Goal: Task Accomplishment & Management: Complete application form

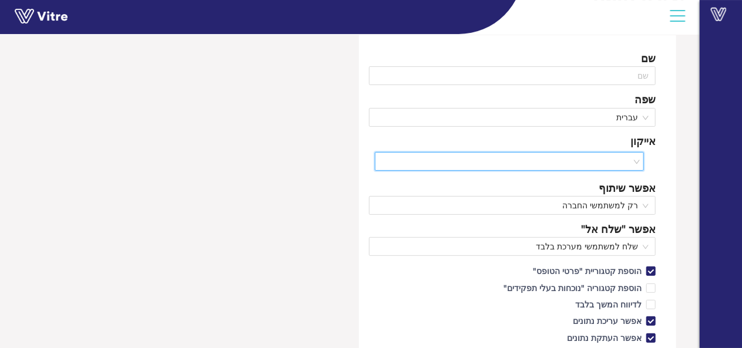
scroll to position [59, 0]
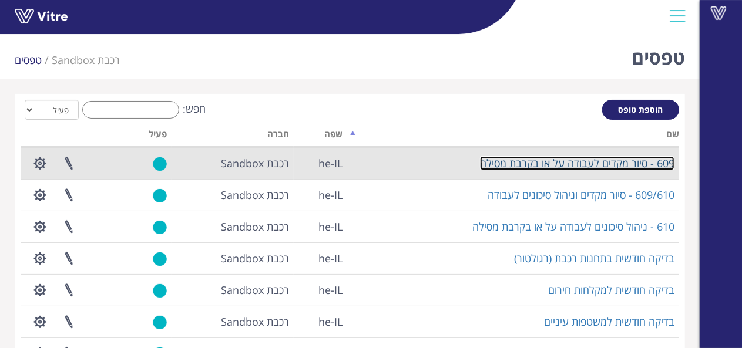
click at [544, 163] on link "609 - סיור מקדים לעבודה על או בקרבת מסילה" at bounding box center [577, 163] width 194 height 14
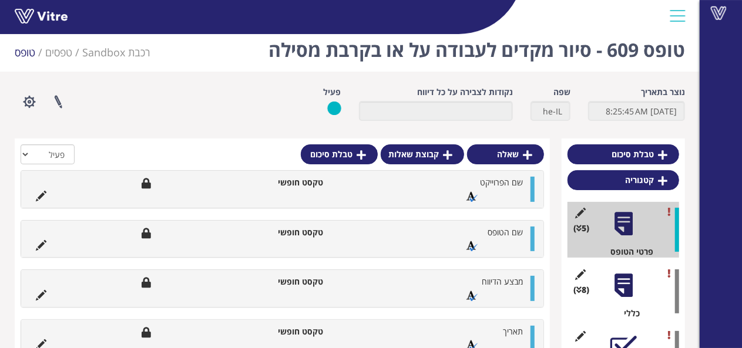
scroll to position [16, 0]
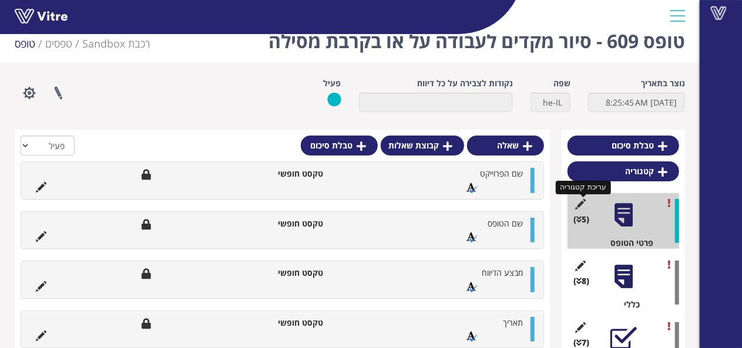
click at [581, 204] on icon at bounding box center [580, 204] width 15 height 11
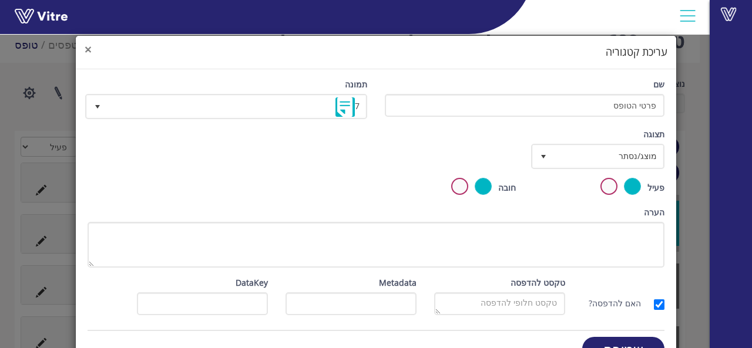
click at [92, 50] on span "×" at bounding box center [88, 49] width 7 height 16
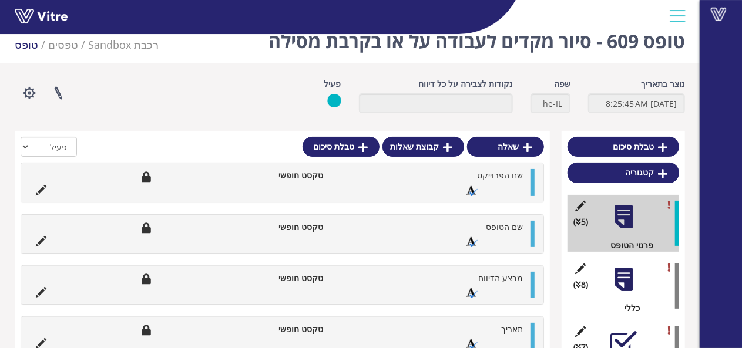
click at [622, 280] on div at bounding box center [623, 280] width 26 height 26
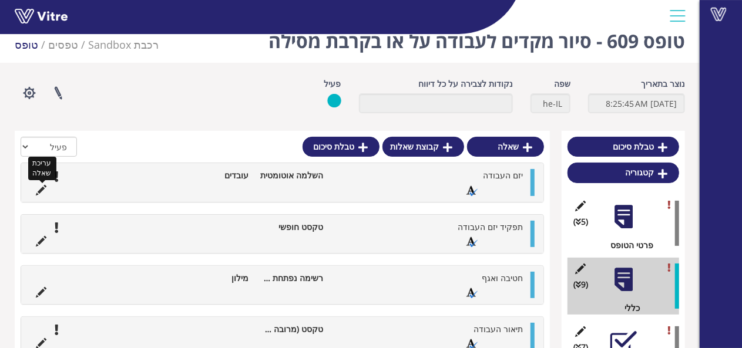
click at [38, 189] on icon at bounding box center [41, 190] width 11 height 11
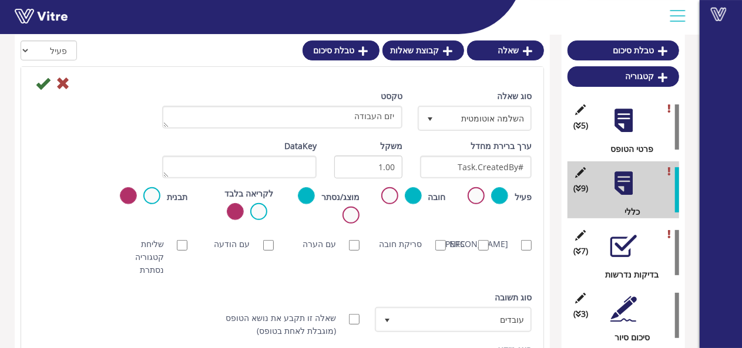
scroll to position [118, 0]
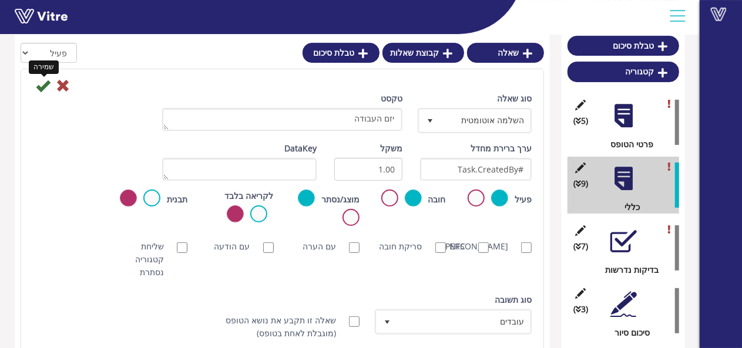
click at [45, 85] on icon at bounding box center [43, 86] width 14 height 14
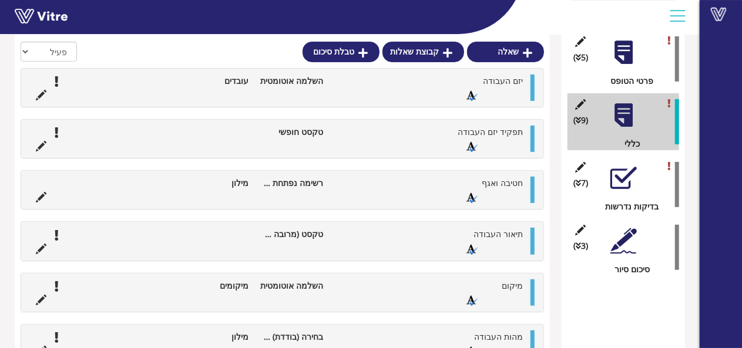
scroll to position [180, 0]
click at [552, 264] on div "טבלת סיכום קטגוריה (5 ) פרטי הטופס (9 ) כללי (7 ) בדיקות נדרשות (3 ) סיכום סיור…" at bounding box center [350, 226] width 670 height 516
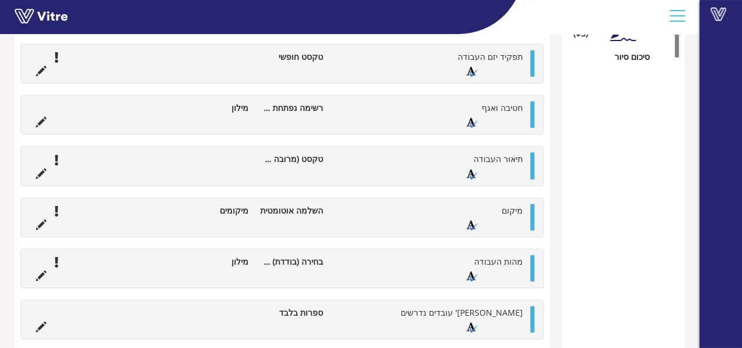
scroll to position [391, 0]
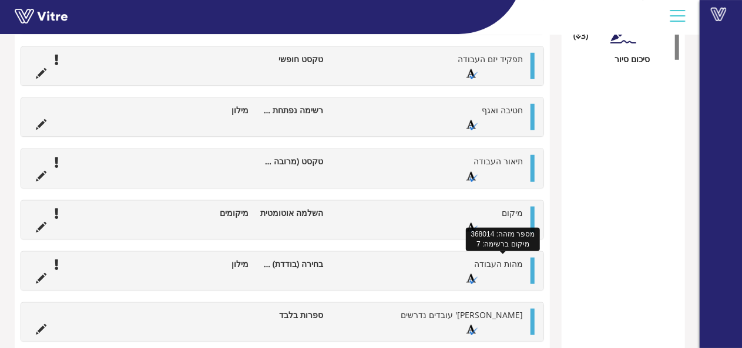
click at [491, 263] on span "מהות העבודה" at bounding box center [498, 264] width 49 height 11
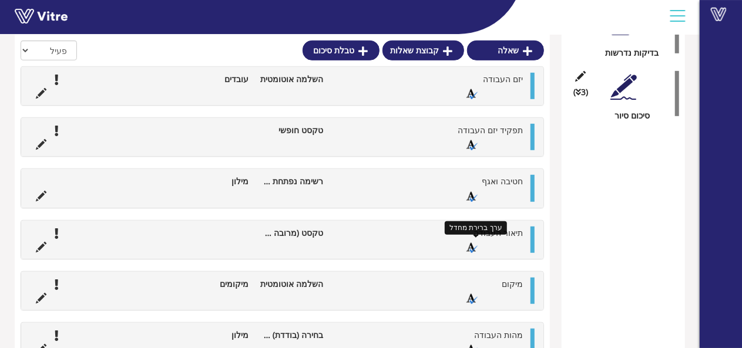
scroll to position [333, 0]
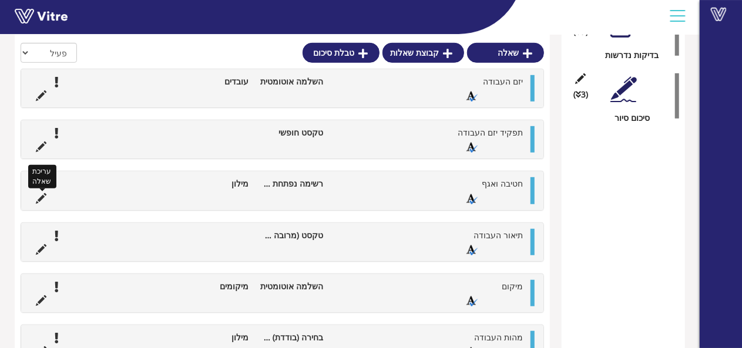
click at [42, 195] on icon at bounding box center [41, 198] width 11 height 11
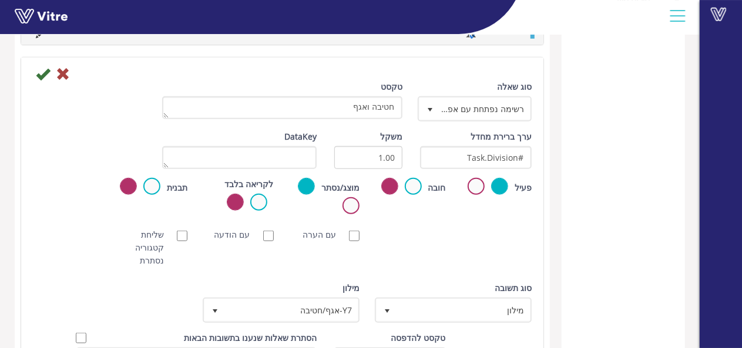
scroll to position [509, 0]
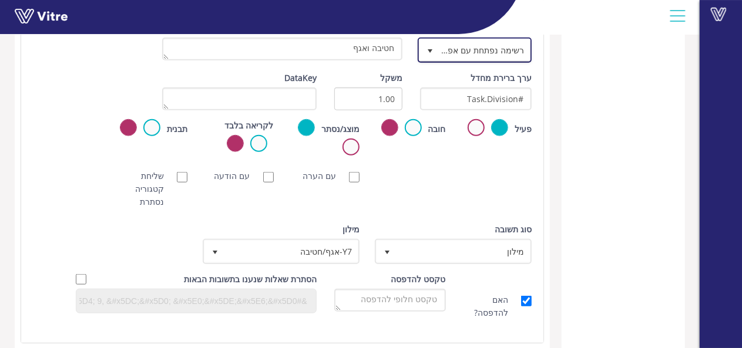
click at [425, 47] on span "select" at bounding box center [429, 50] width 9 height 9
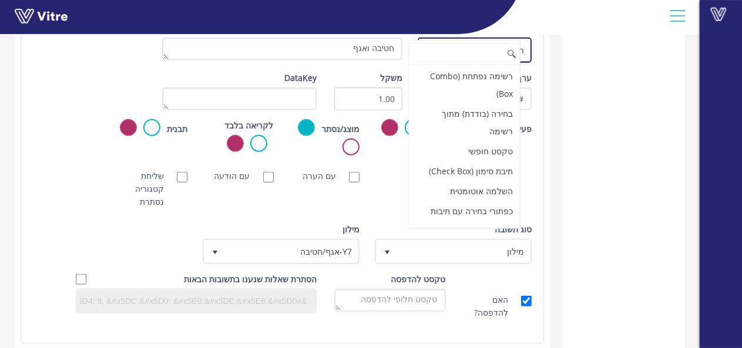
scroll to position [141, 0]
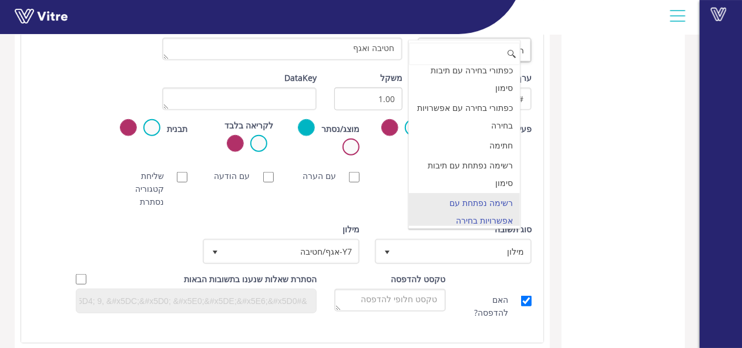
click at [600, 105] on div "טבלת סיכום קטגוריה (5 ) פרטי הטופס (9 ) כללי (7 ) בדיקות נדרשות (3 ) סיכום סיור" at bounding box center [623, 128] width 123 height 979
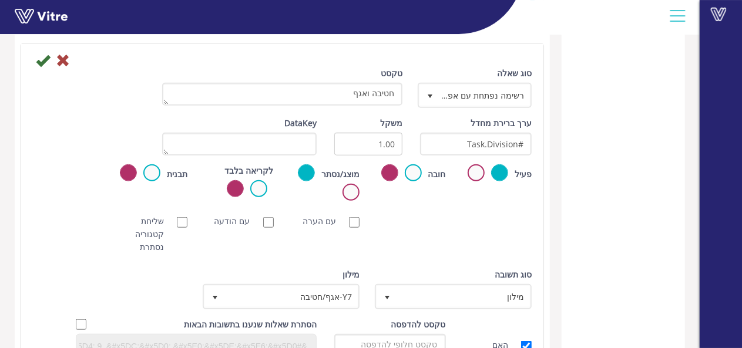
scroll to position [333, 0]
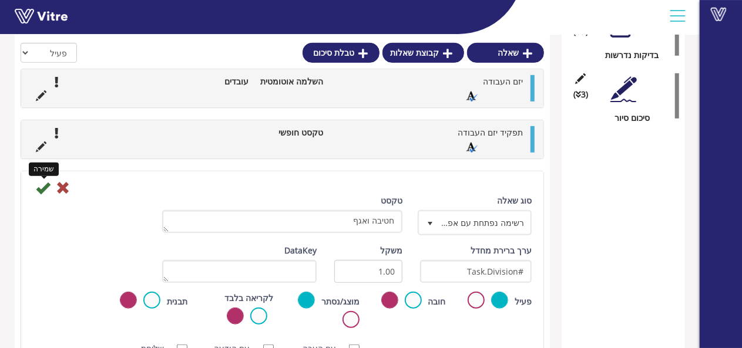
click at [41, 185] on icon at bounding box center [43, 188] width 14 height 14
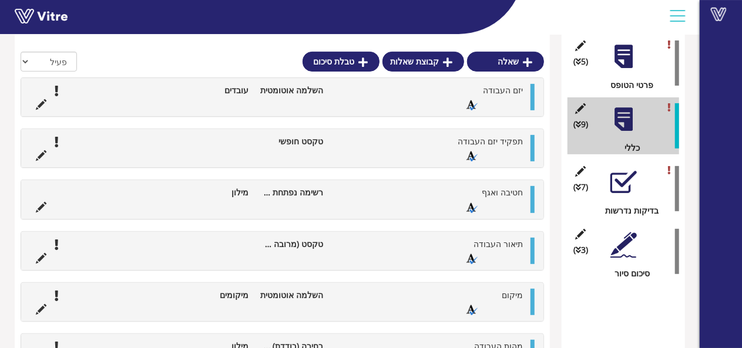
scroll to position [175, 0]
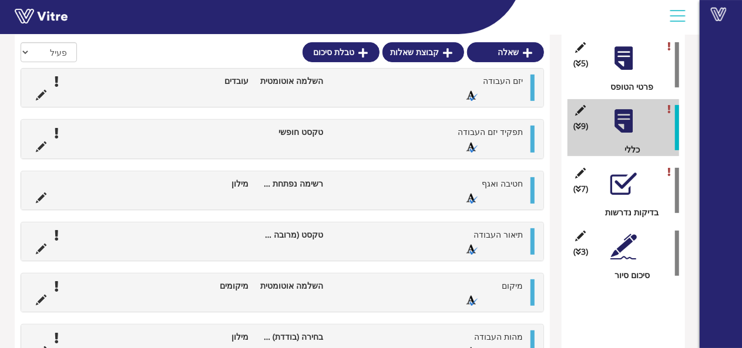
click at [632, 184] on div at bounding box center [623, 184] width 26 height 26
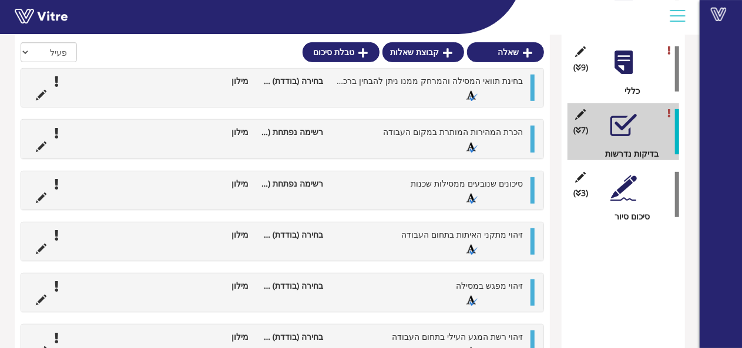
scroll to position [232, 0]
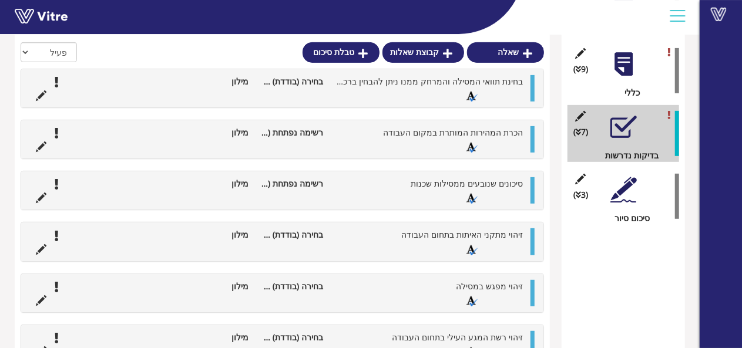
click at [235, 83] on li "מילון" at bounding box center [217, 81] width 75 height 13
click at [176, 138] on ul "הכרת המהירות המותרת במקום העבודה רשימה נפתחת (Combo Box) מילון" at bounding box center [279, 139] width 499 height 26
click at [485, 130] on span "הכרת המהירות המותרת במקום העבודה" at bounding box center [453, 132] width 140 height 11
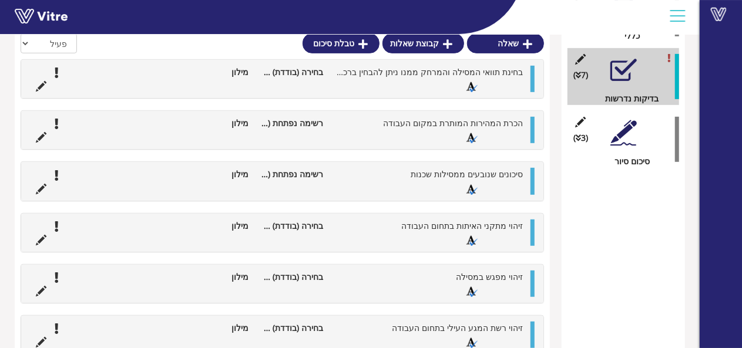
scroll to position [291, 0]
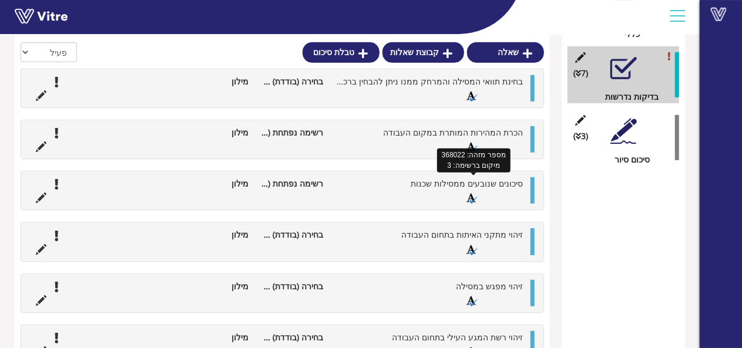
click at [506, 183] on span "סיכונים שנובעים ממסילות שכנות" at bounding box center [467, 183] width 112 height 11
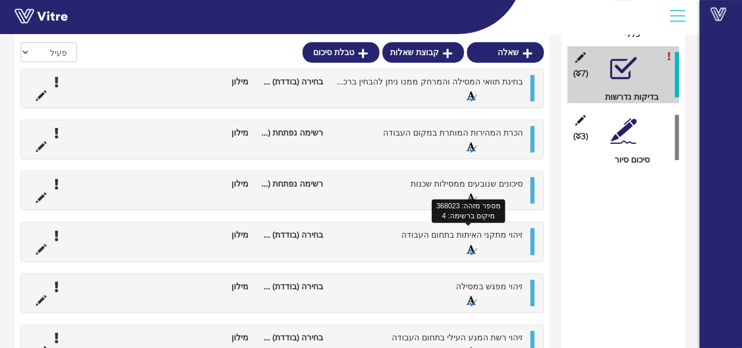
click at [500, 231] on span "זיהוי מתקני האיתות בתחום העבודה" at bounding box center [462, 234] width 122 height 11
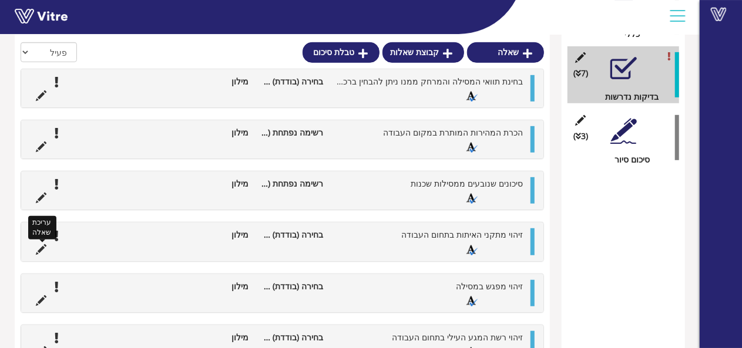
click at [42, 247] on icon at bounding box center [41, 249] width 11 height 11
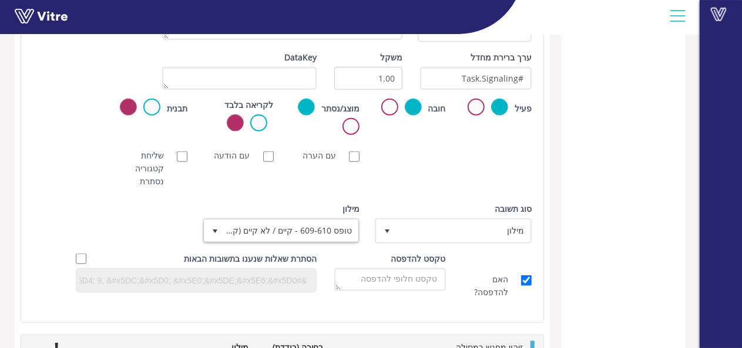
scroll to position [526, 0]
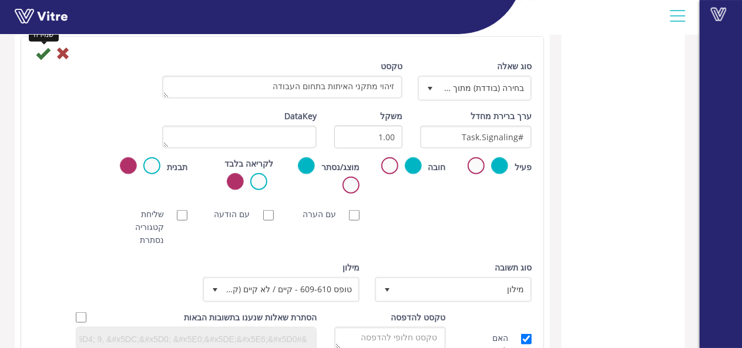
click at [43, 49] on icon at bounding box center [43, 53] width 14 height 14
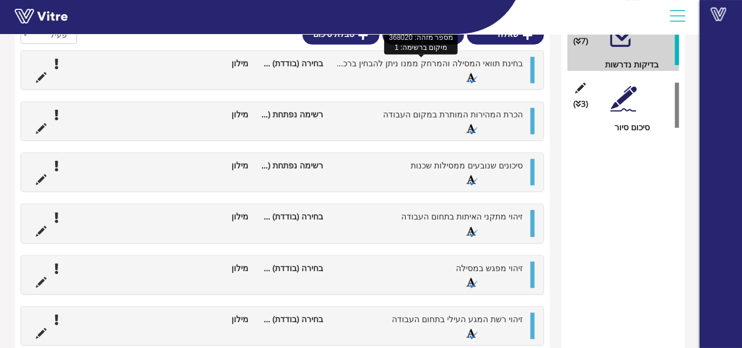
scroll to position [305, 0]
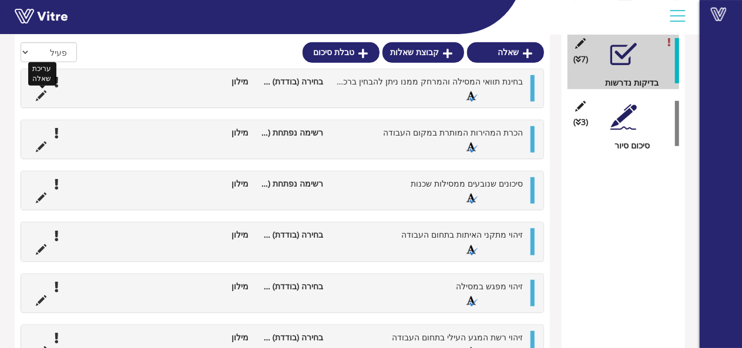
click at [38, 96] on icon at bounding box center [41, 95] width 11 height 11
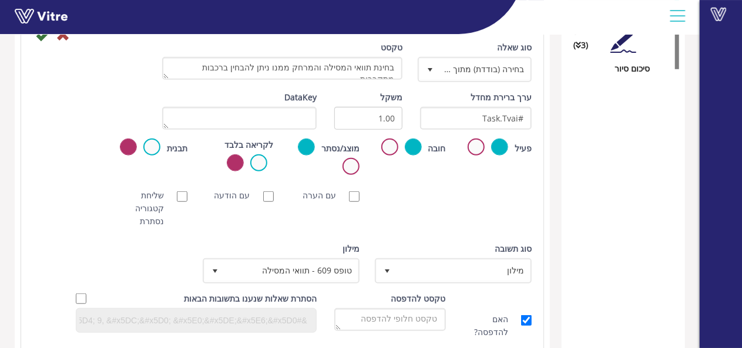
scroll to position [364, 0]
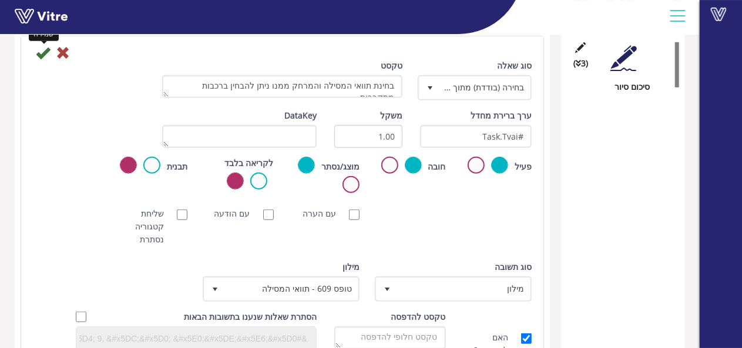
click at [41, 56] on icon at bounding box center [43, 53] width 14 height 14
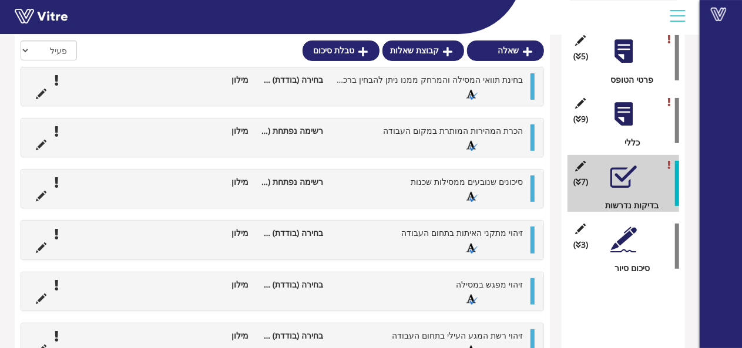
scroll to position [180, 0]
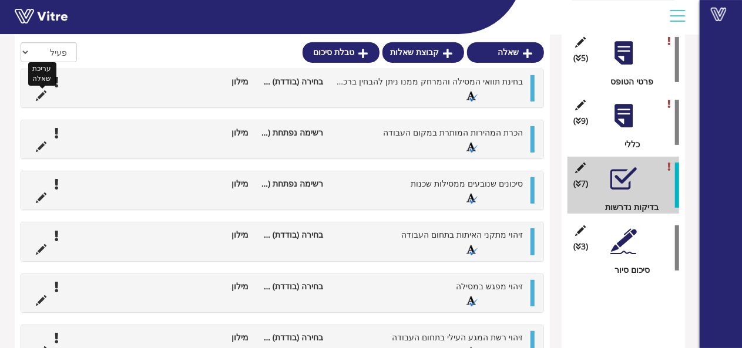
click at [39, 95] on icon at bounding box center [41, 95] width 11 height 11
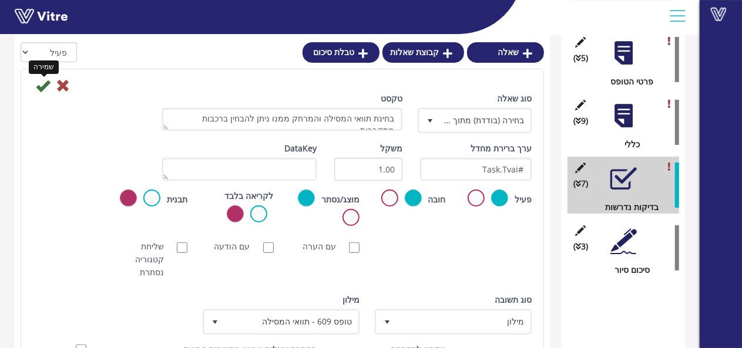
click at [45, 82] on icon at bounding box center [43, 86] width 14 height 14
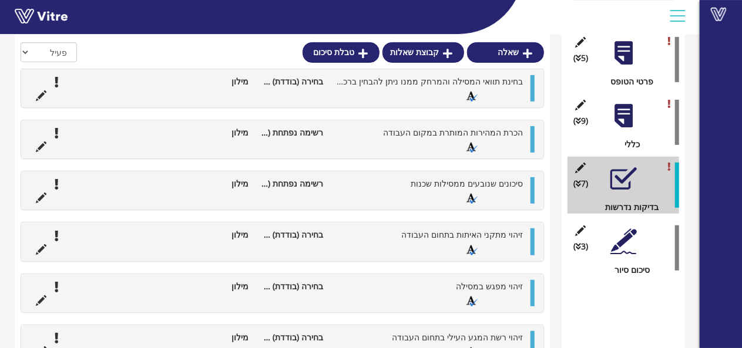
click at [596, 306] on div "טבלת סיכום קטגוריה (5 ) פרטי הטופס (9 ) כללי (7 ) בדיקות נדרשות (3 ) סיכום סיור" at bounding box center [623, 200] width 123 height 466
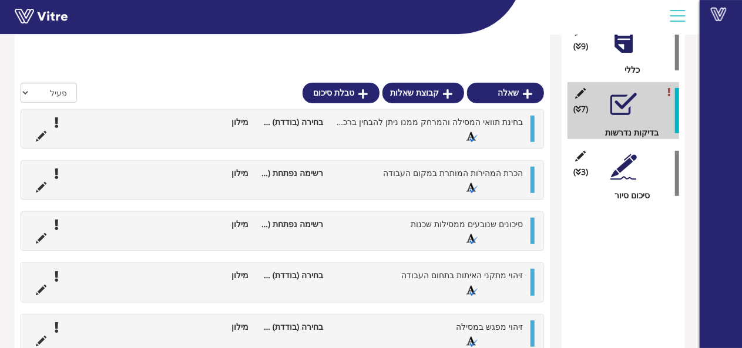
scroll to position [237, 0]
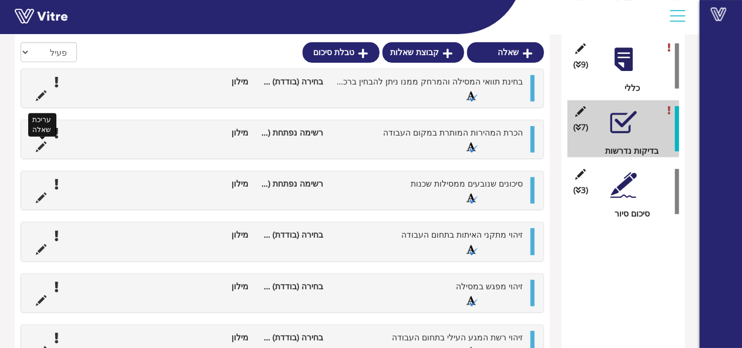
click at [43, 148] on icon at bounding box center [41, 147] width 11 height 11
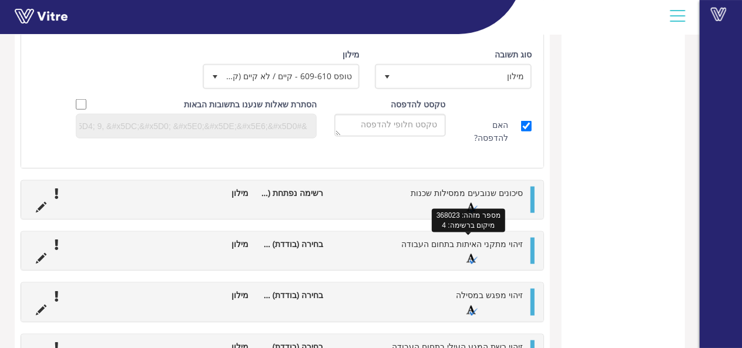
scroll to position [648, 0]
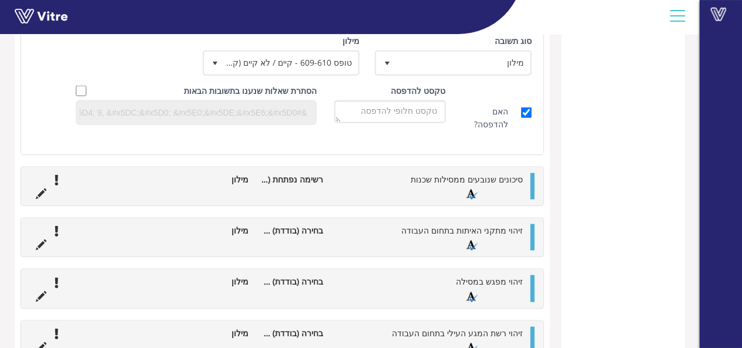
click at [374, 188] on ul "סיכונים שנובעים ממסילות שכנות רשימה נפתחת (Combo Box) מילון" at bounding box center [279, 186] width 499 height 26
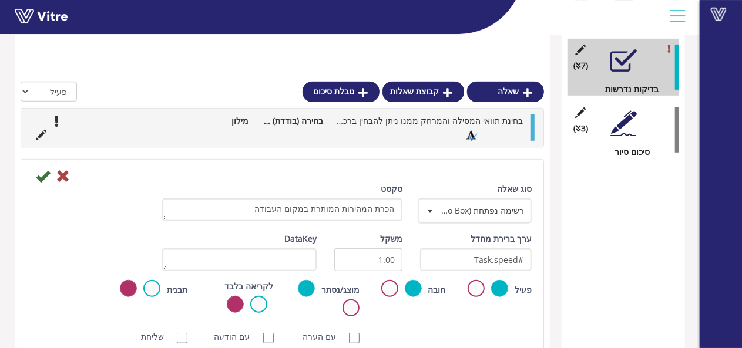
scroll to position [296, 0]
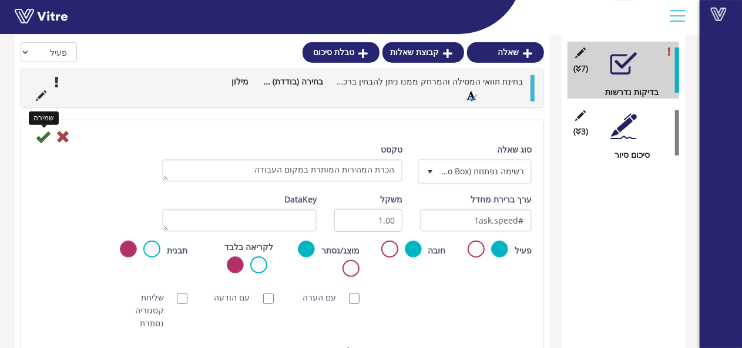
click at [39, 142] on icon at bounding box center [43, 137] width 14 height 14
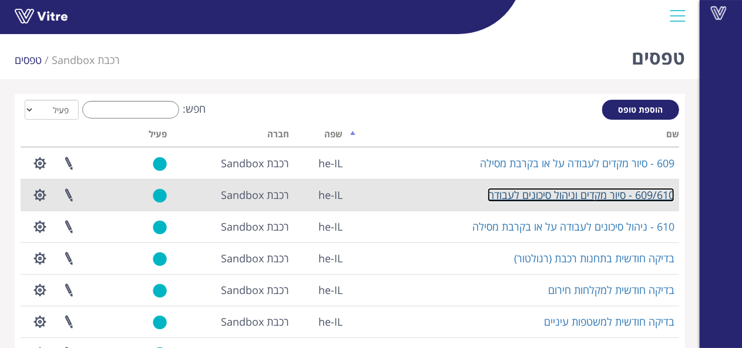
click at [617, 194] on link "609/610 - סיור מקדים וניהול סיכונים לעבודה" at bounding box center [581, 195] width 187 height 14
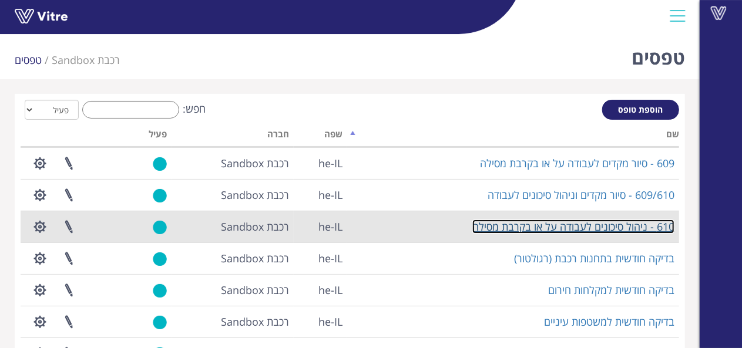
click at [652, 226] on link "610 - ניהול סיכונים לעבודה על או בקרבת מסילה" at bounding box center [573, 227] width 202 height 14
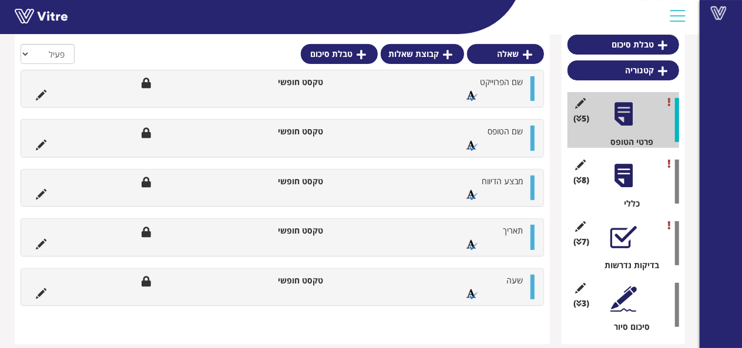
scroll to position [128, 0]
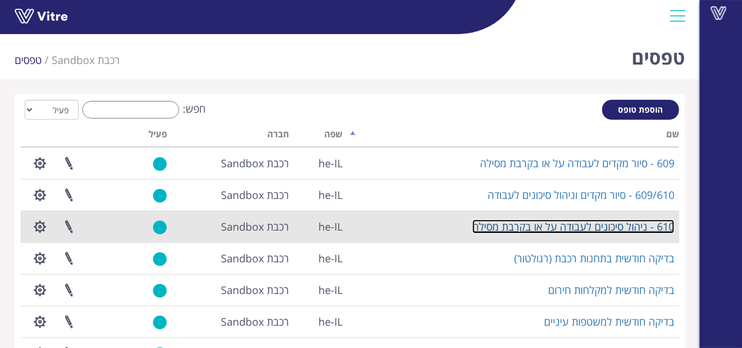
click at [634, 230] on link "610 - ניהול סיכונים לעבודה על או בקרבת מסילה" at bounding box center [573, 227] width 202 height 14
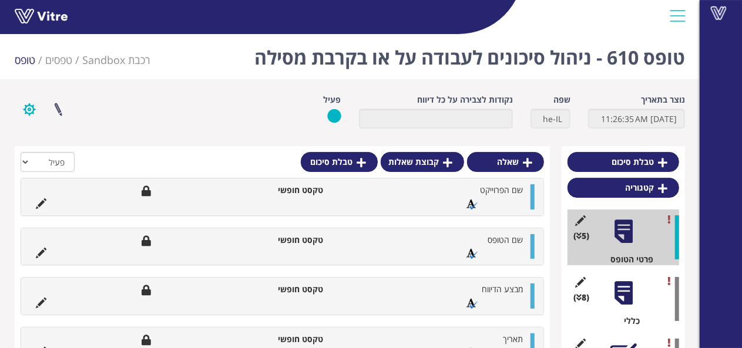
click at [28, 109] on button "button" at bounding box center [29, 109] width 29 height 31
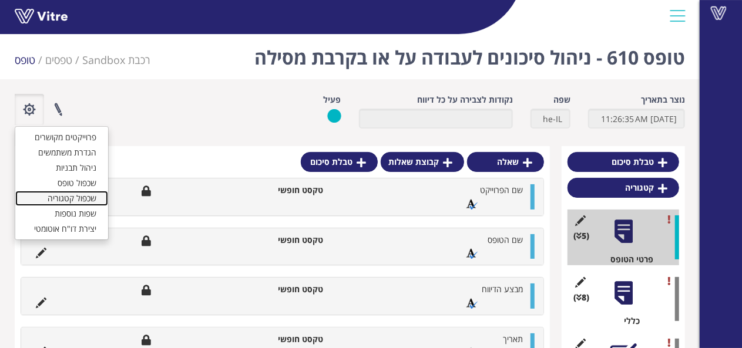
click at [69, 197] on link "שכפול קטגוריה" at bounding box center [61, 198] width 93 height 15
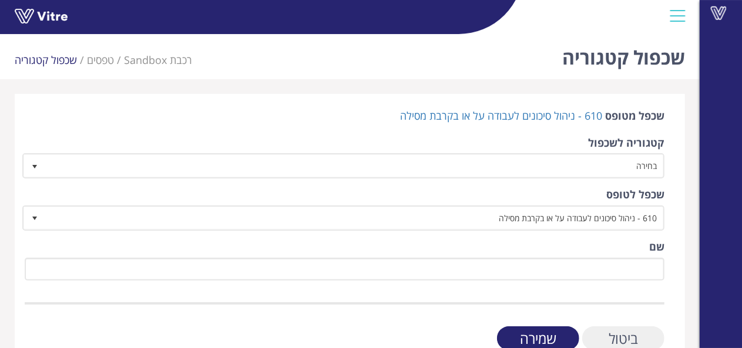
click at [620, 339] on input "ביטול" at bounding box center [623, 339] width 82 height 24
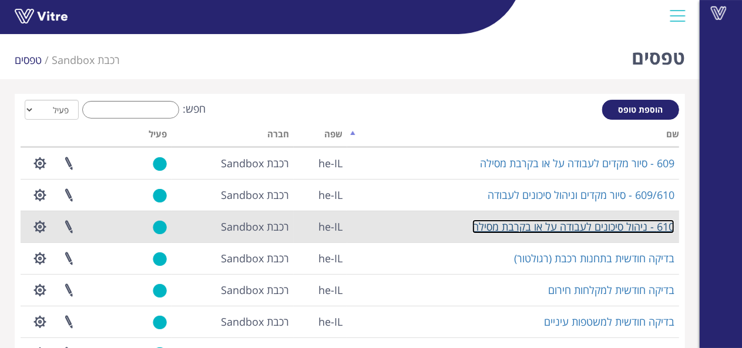
click at [635, 223] on link "610 - ניהול סיכונים לעבודה על או בקרבת מסילה" at bounding box center [573, 227] width 202 height 14
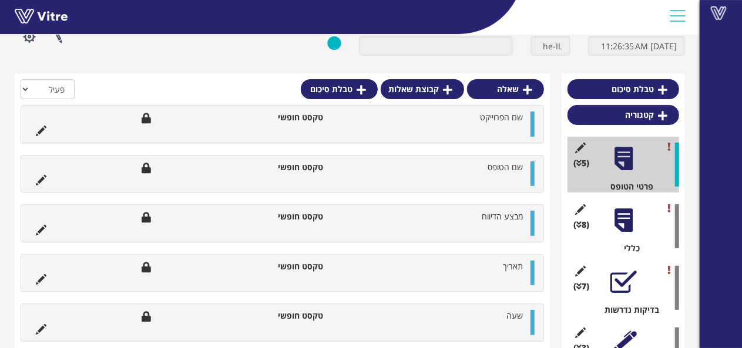
scroll to position [11, 0]
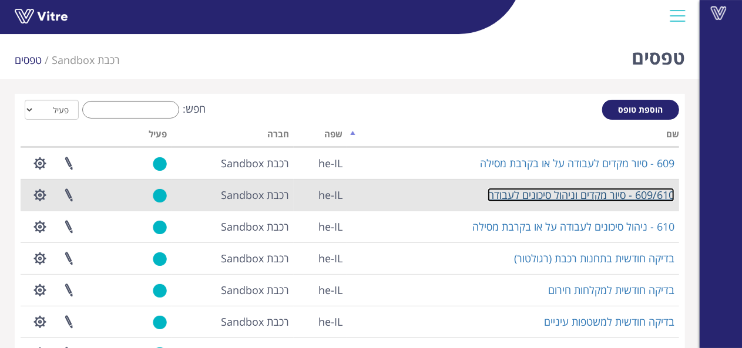
click at [620, 197] on link "609/610 - סיור מקדים וניהול סיכונים לעבודה" at bounding box center [581, 195] width 187 height 14
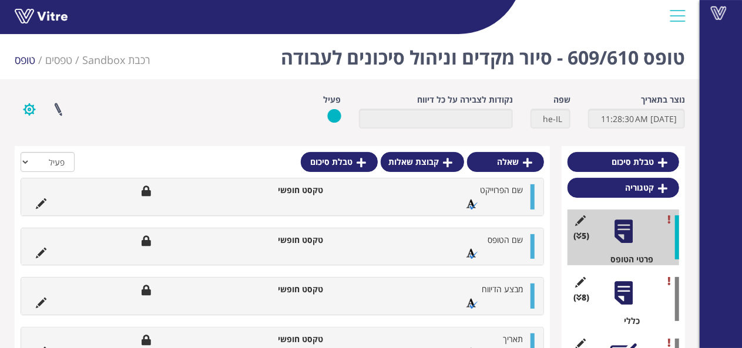
click at [31, 106] on button "button" at bounding box center [29, 109] width 29 height 31
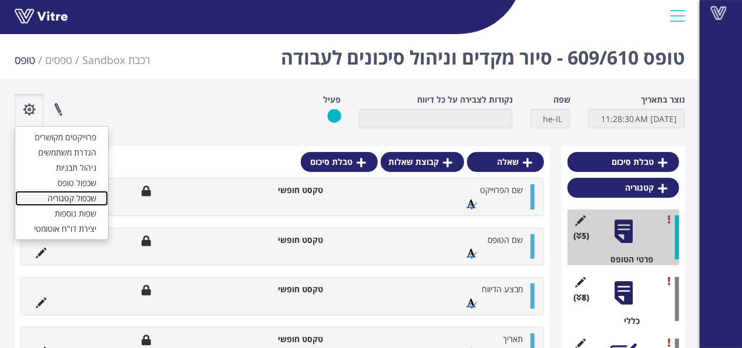
click at [80, 198] on link "שכפול קטגוריה" at bounding box center [61, 198] width 93 height 15
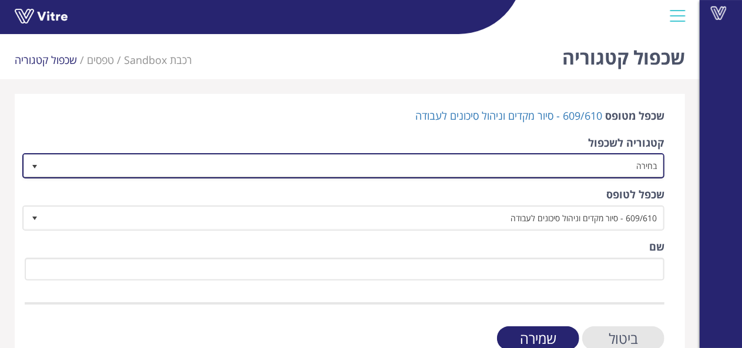
click at [526, 156] on span "בחירה" at bounding box center [354, 165] width 619 height 21
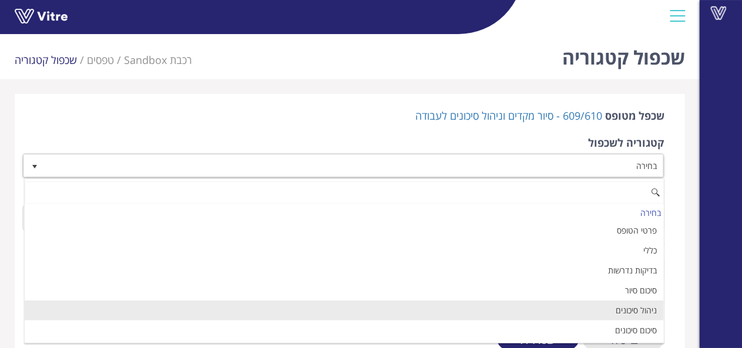
click at [621, 308] on li "ניהול סיכונים" at bounding box center [344, 311] width 639 height 20
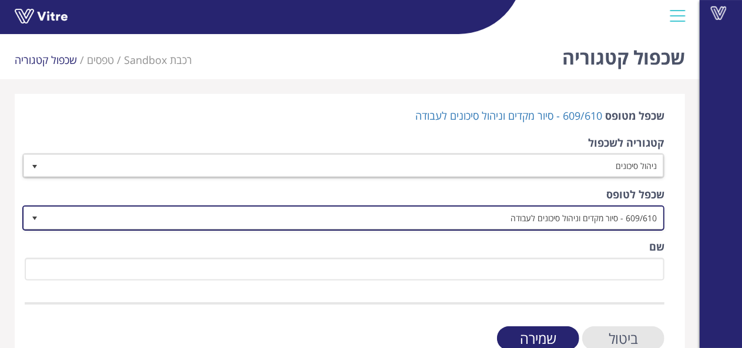
click at [615, 216] on span "609/610 - סיור מקדים וניהול סיכונים לעבודה" at bounding box center [354, 217] width 619 height 21
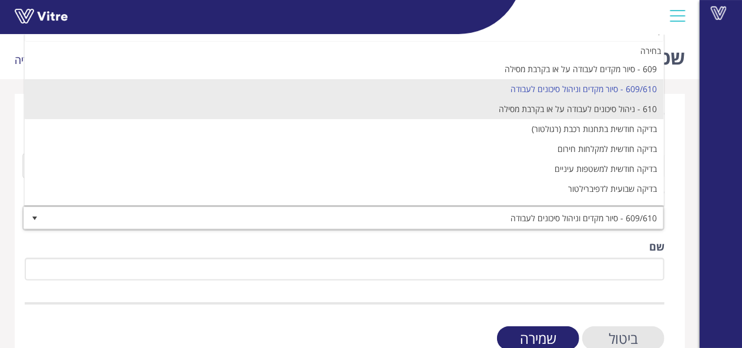
click at [635, 112] on li "610 - ניהול סיכונים לעבודה על או בקרבת מסילה" at bounding box center [344, 109] width 639 height 20
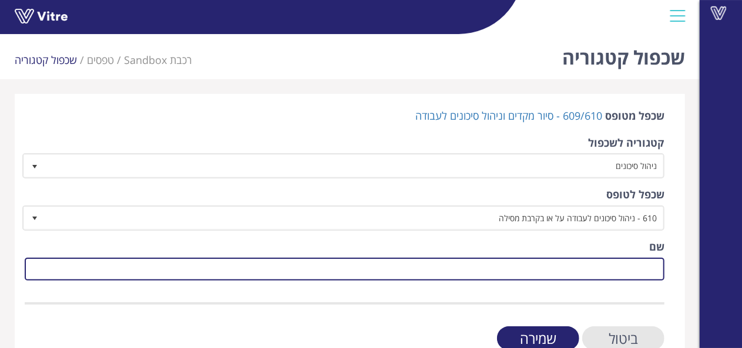
click at [630, 269] on input "שם" at bounding box center [345, 269] width 640 height 23
type input "ניהול סיכונים"
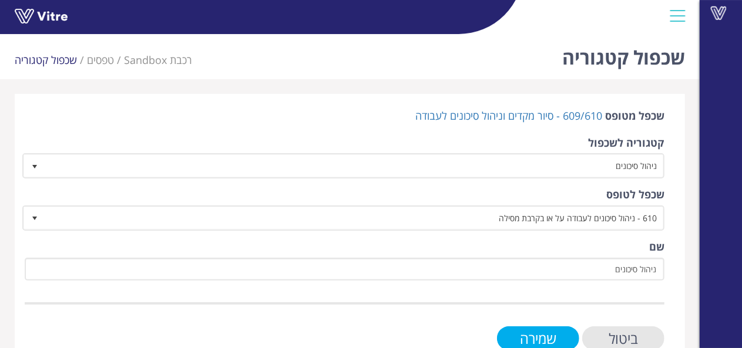
click at [566, 339] on input "שמירה" at bounding box center [538, 339] width 82 height 24
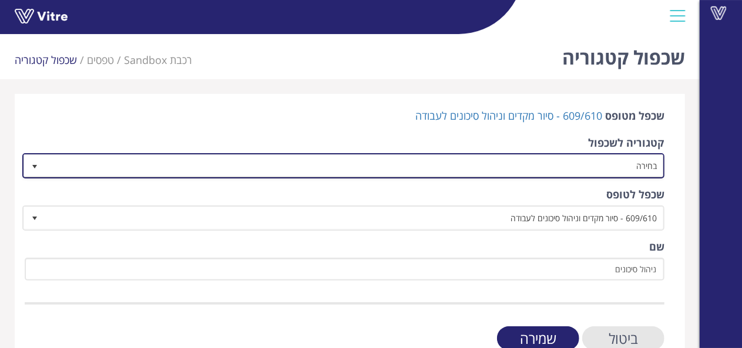
click at [581, 171] on span "בחירה" at bounding box center [354, 165] width 619 height 21
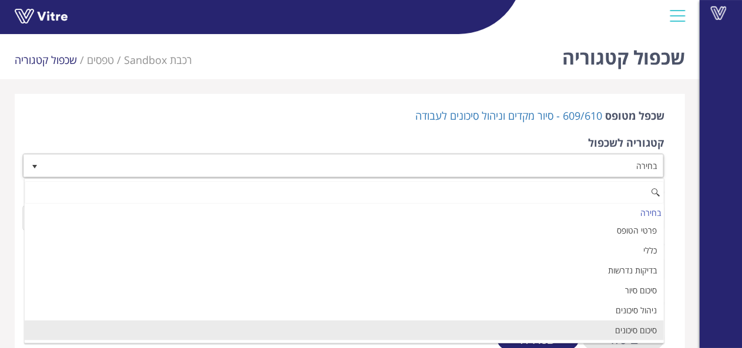
click at [633, 330] on li "סיכום סיכונים" at bounding box center [344, 331] width 639 height 20
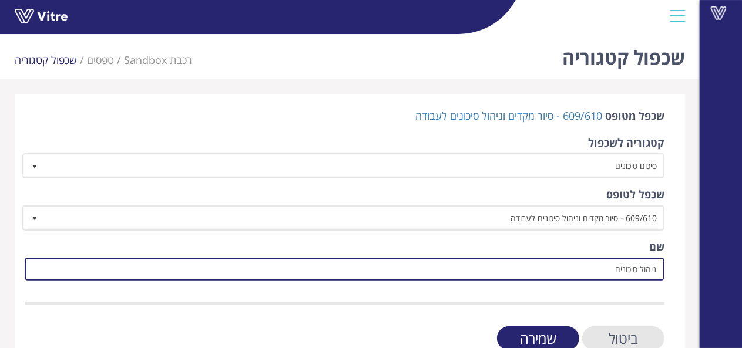
drag, startPoint x: 608, startPoint y: 267, endPoint x: 704, endPoint y: 280, distance: 97.7
click at [704, 280] on div "Vitre שכפול קטגוריה רכבת Sandbox טפסים שכפול קטגוריה שכפל מטופס 609/610 - סיור …" at bounding box center [371, 197] width 742 height 337
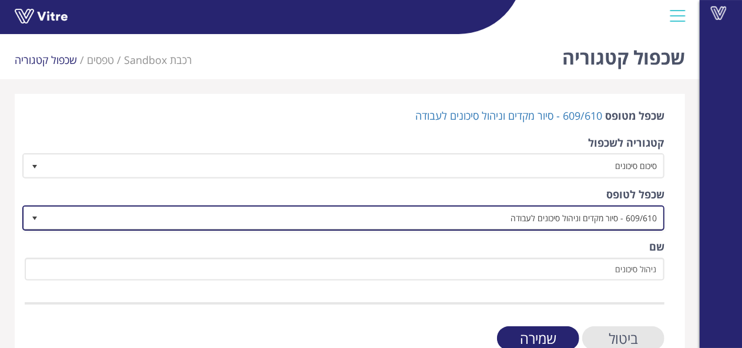
click at [601, 216] on span "609/610 - סיור מקדים וניהול סיכונים לעבודה" at bounding box center [354, 217] width 619 height 21
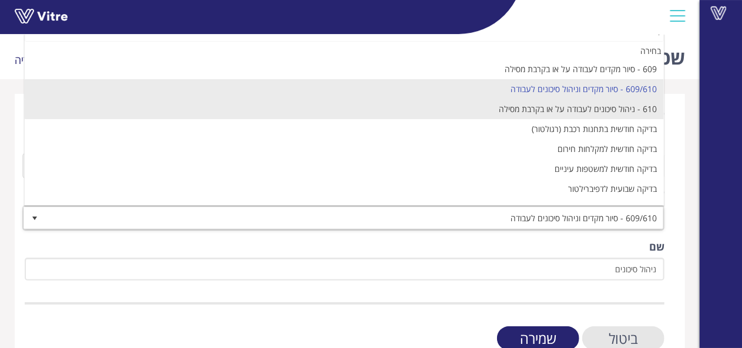
click at [613, 109] on li "610 - ניהול סיכונים לעבודה על או בקרבת מסילה" at bounding box center [344, 109] width 639 height 20
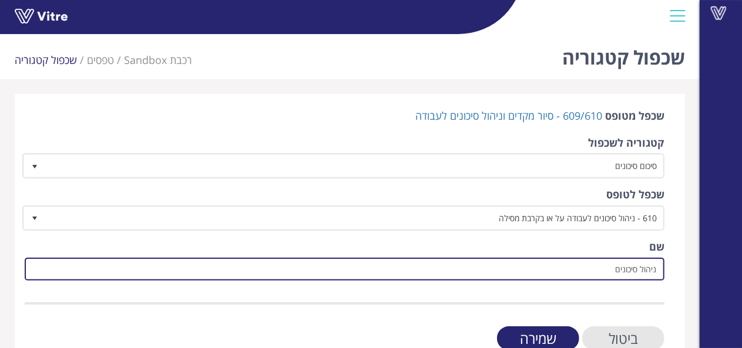
drag, startPoint x: 639, startPoint y: 268, endPoint x: 666, endPoint y: 266, distance: 27.1
click at [666, 266] on div "שכפל מטופס 609/610 - סיור מקדים וניהול סיכונים לעבודה קטגוריה לשכפול סיכום סיכו…" at bounding box center [350, 230] width 670 height 273
type input "סיכום סיכונים"
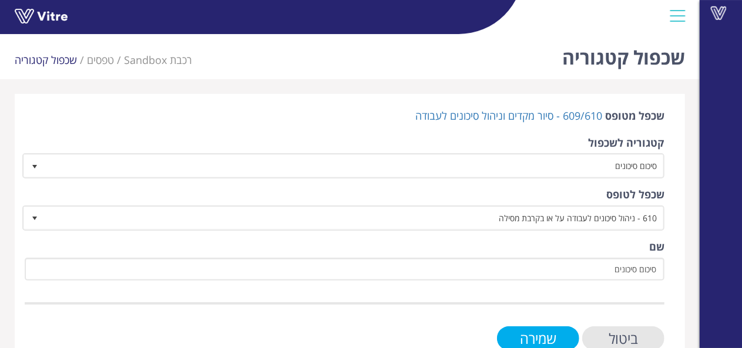
click at [526, 342] on input "שמירה" at bounding box center [538, 339] width 82 height 24
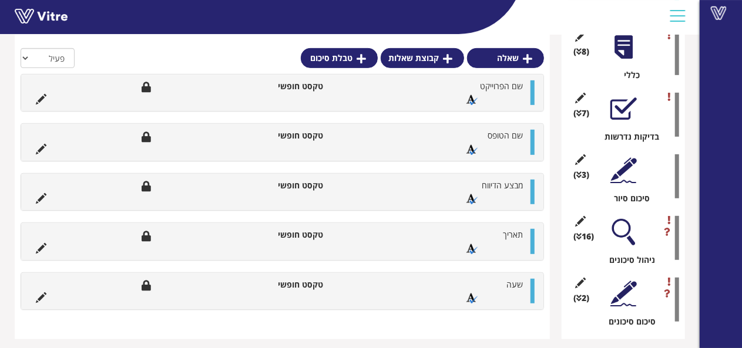
scroll to position [251, 0]
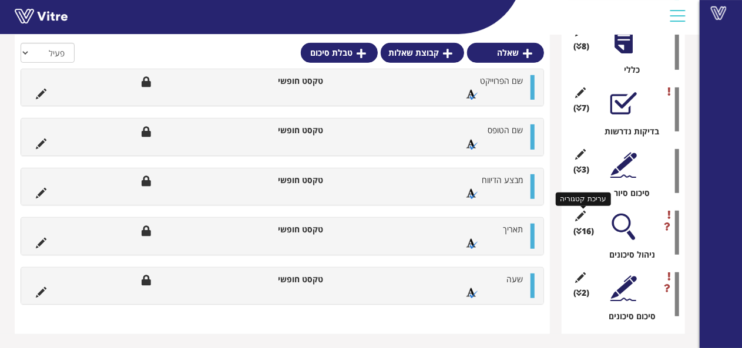
click at [583, 212] on icon at bounding box center [580, 216] width 15 height 11
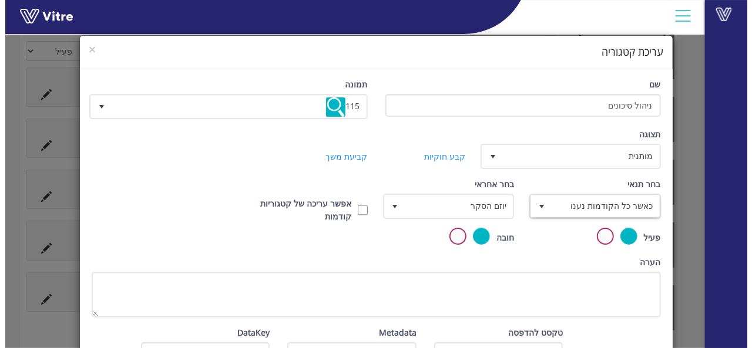
scroll to position [245, 0]
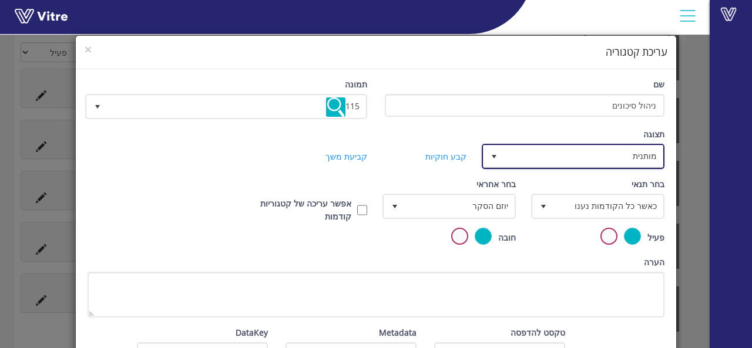
click at [615, 162] on span "מותנית" at bounding box center [583, 156] width 159 height 21
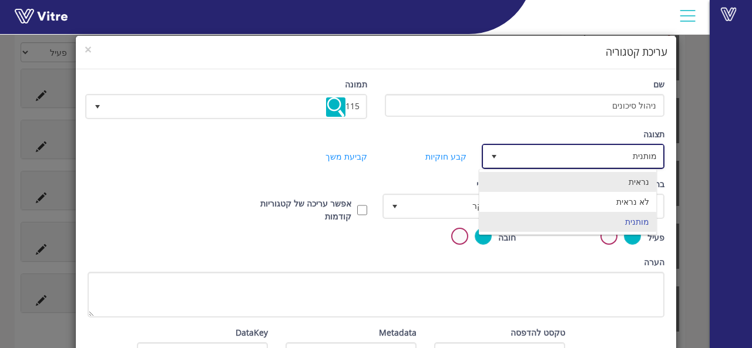
click at [621, 182] on li "נראית" at bounding box center [567, 182] width 177 height 20
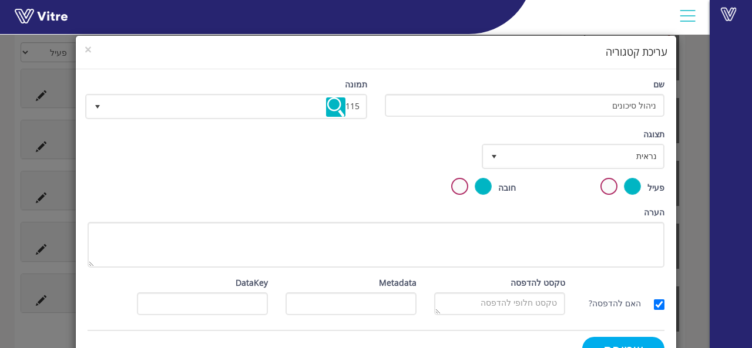
click at [637, 338] on input "שמירה" at bounding box center [623, 349] width 82 height 24
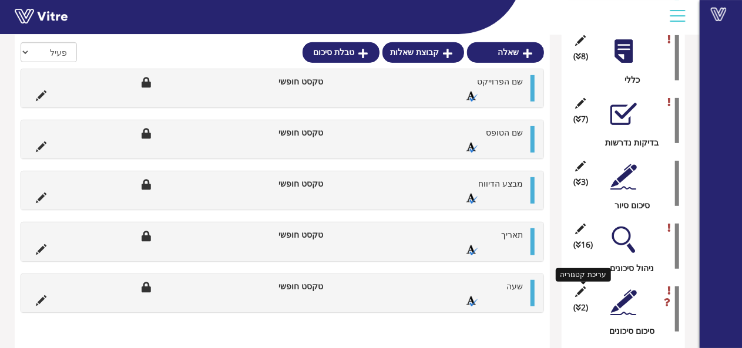
click at [582, 288] on icon at bounding box center [580, 292] width 15 height 11
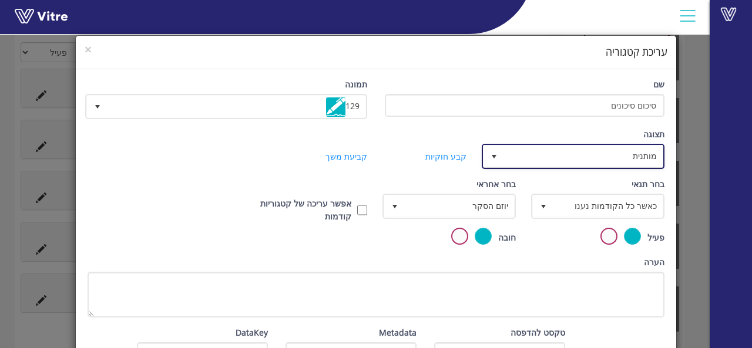
click at [617, 148] on span "מותנית" at bounding box center [583, 156] width 159 height 21
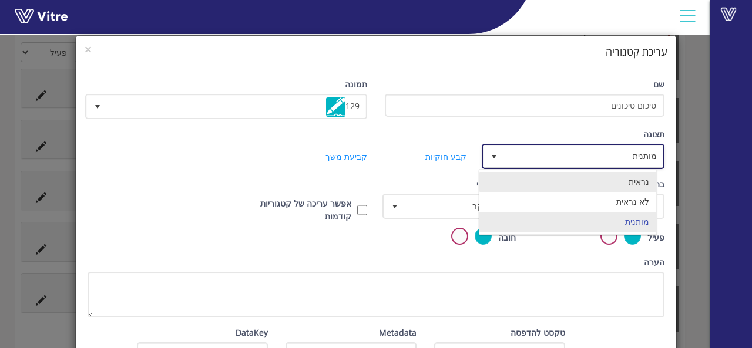
click at [621, 182] on li "נראית" at bounding box center [567, 182] width 177 height 20
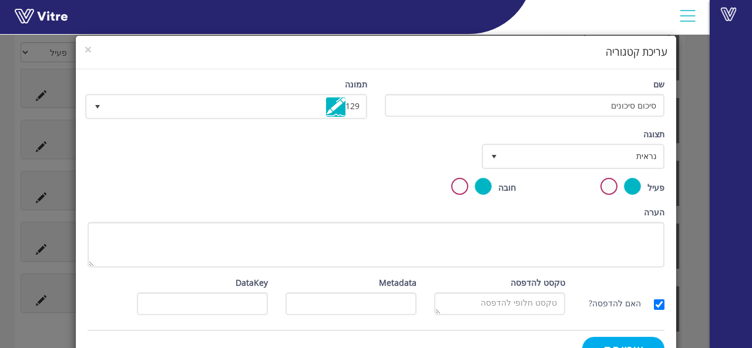
click at [639, 344] on input "שמירה" at bounding box center [623, 349] width 82 height 24
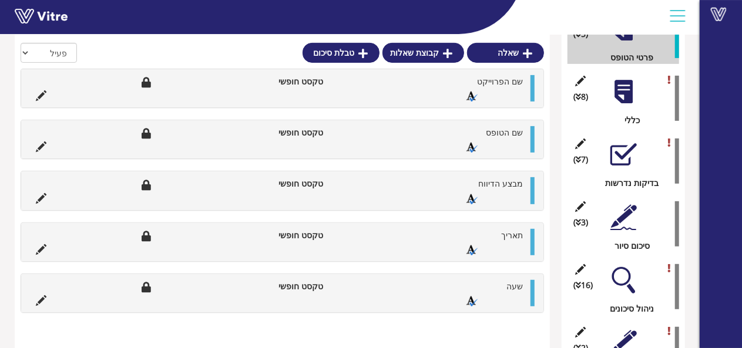
scroll to position [186, 0]
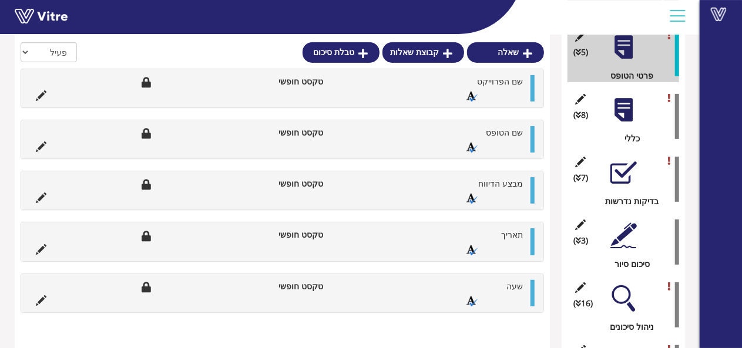
click at [622, 110] on div at bounding box center [623, 110] width 26 height 26
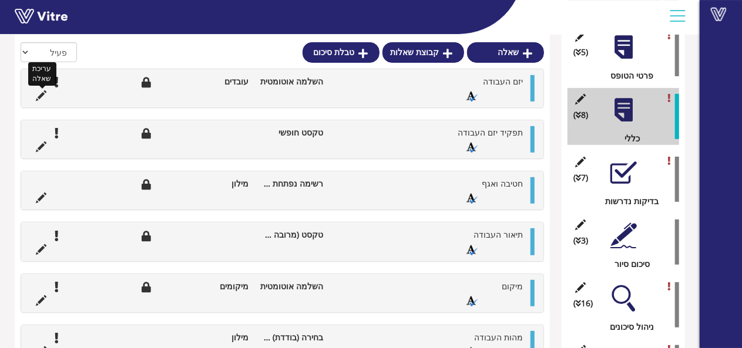
click at [39, 98] on icon at bounding box center [41, 95] width 11 height 11
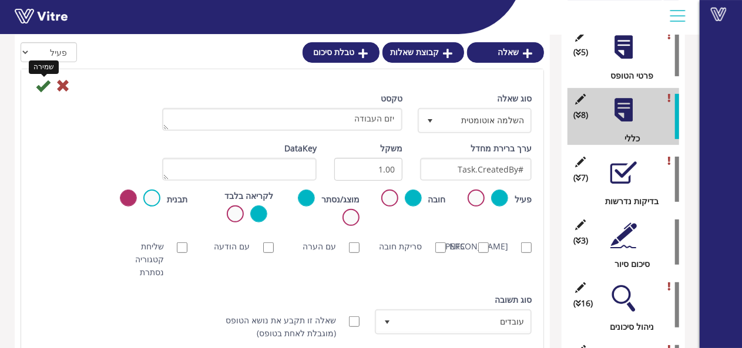
click at [39, 86] on icon at bounding box center [43, 86] width 14 height 14
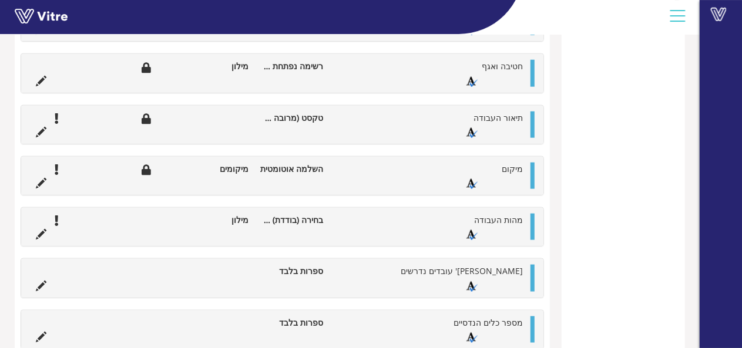
scroll to position [588, 0]
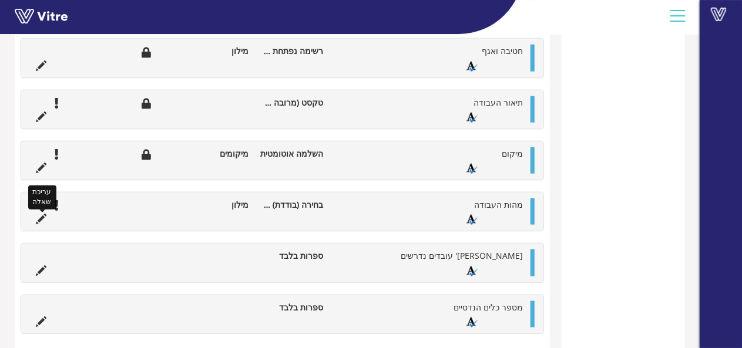
click at [41, 214] on icon at bounding box center [41, 219] width 11 height 11
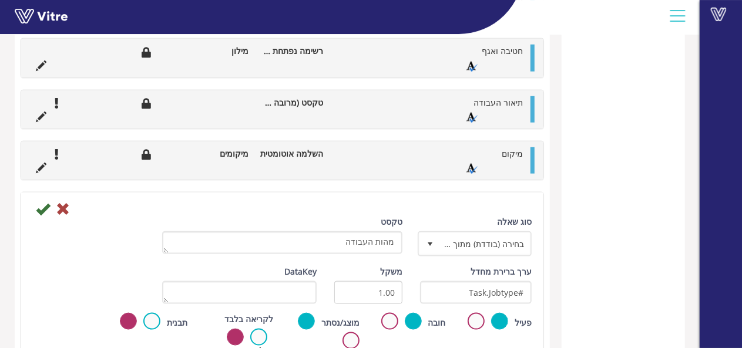
click at [259, 331] on label at bounding box center [258, 337] width 17 height 17
click at [0, 0] on input "radio" at bounding box center [0, 0] width 0 height 0
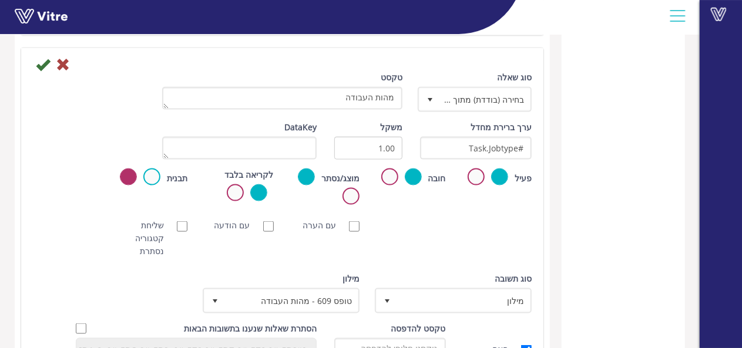
scroll to position [658, 0]
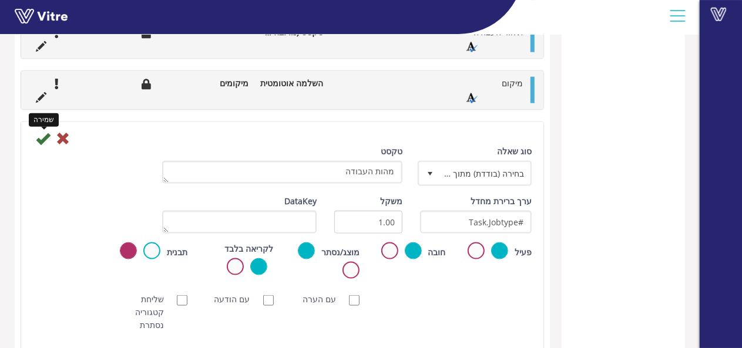
click at [38, 139] on icon at bounding box center [43, 139] width 14 height 14
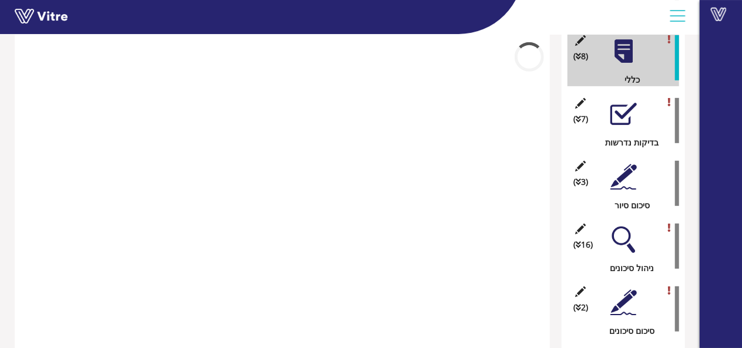
scroll to position [510, 0]
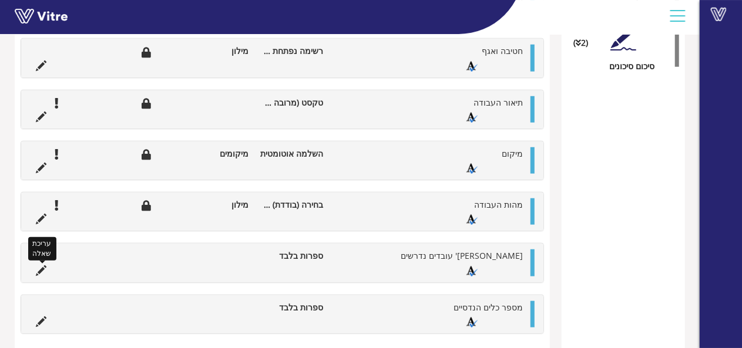
click at [39, 267] on icon at bounding box center [41, 271] width 11 height 11
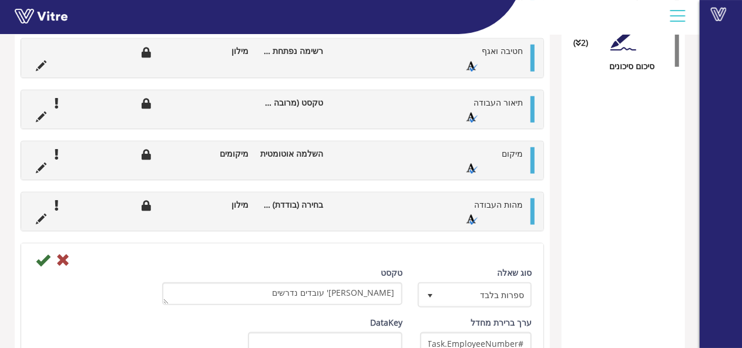
scroll to position [658, 0]
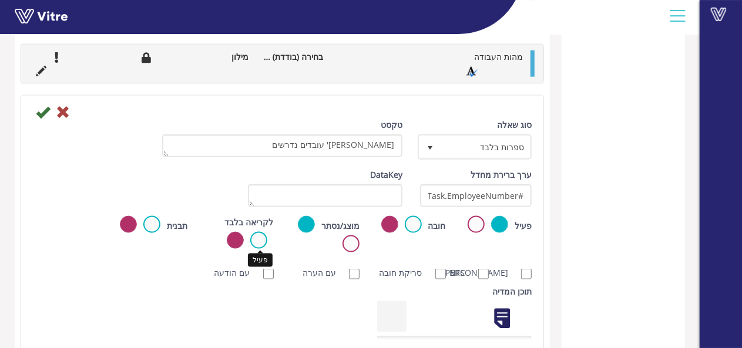
click at [261, 232] on label at bounding box center [258, 240] width 17 height 17
click at [0, 0] on input "radio" at bounding box center [0, 0] width 0 height 0
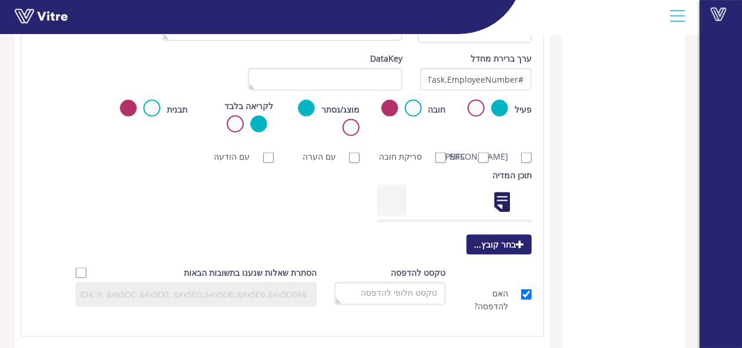
scroll to position [665, 0]
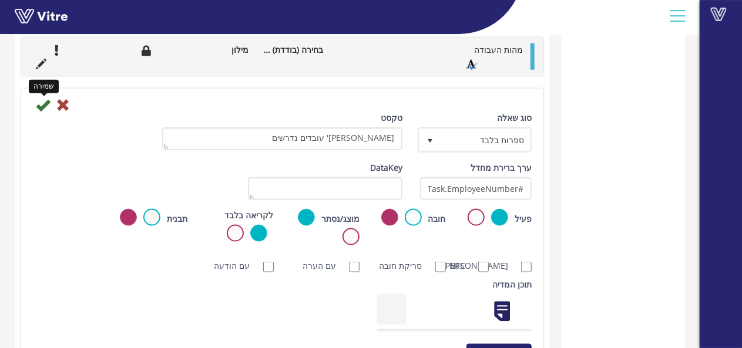
click at [40, 101] on icon at bounding box center [43, 105] width 14 height 14
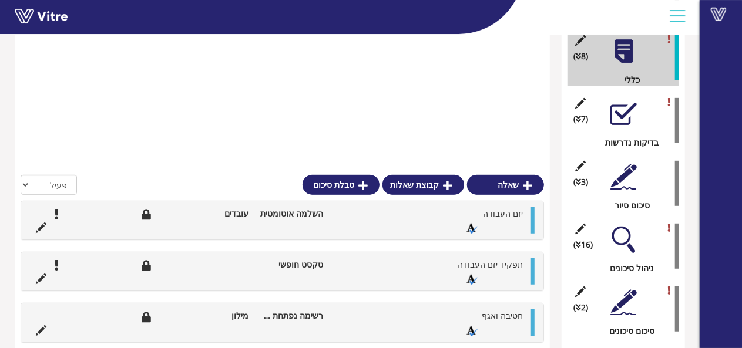
scroll to position [510, 0]
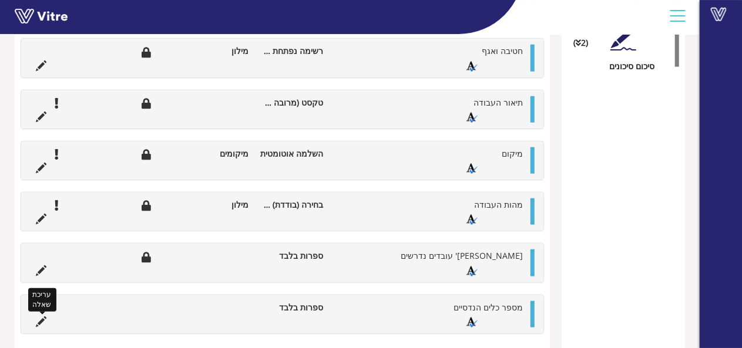
click at [45, 318] on icon at bounding box center [41, 322] width 11 height 11
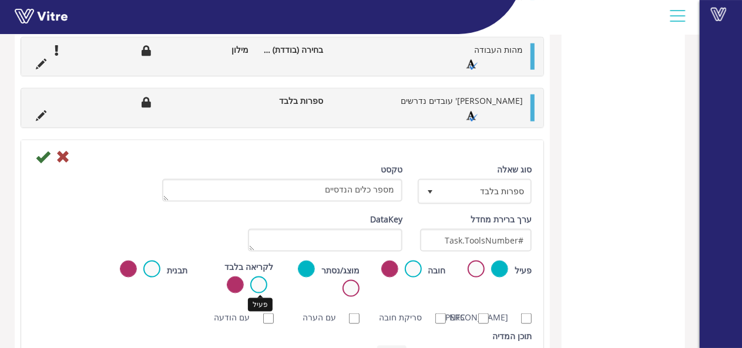
click at [251, 279] on label at bounding box center [258, 285] width 17 height 17
click at [0, 0] on input "radio" at bounding box center [0, 0] width 0 height 0
click at [39, 156] on icon at bounding box center [43, 157] width 14 height 14
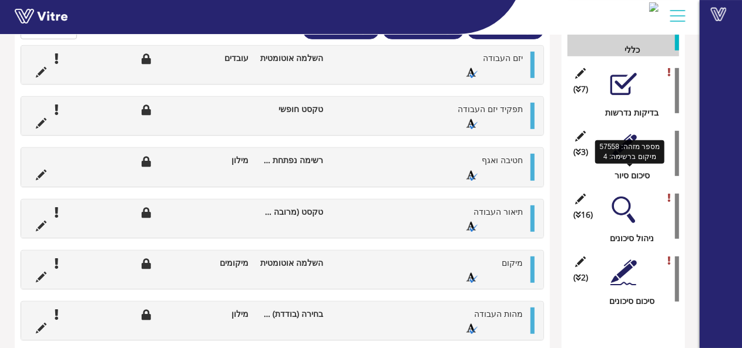
scroll to position [216, 0]
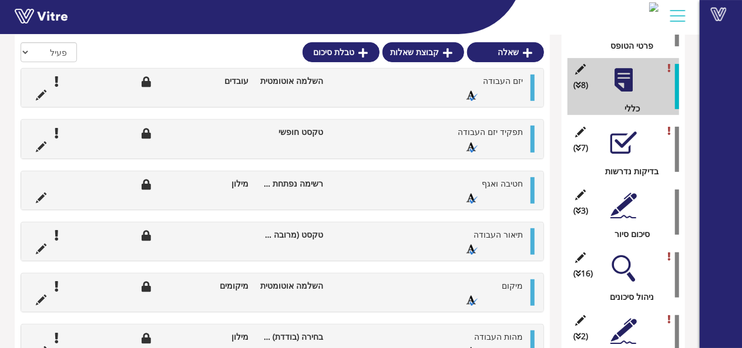
click at [629, 136] on div at bounding box center [623, 143] width 26 height 26
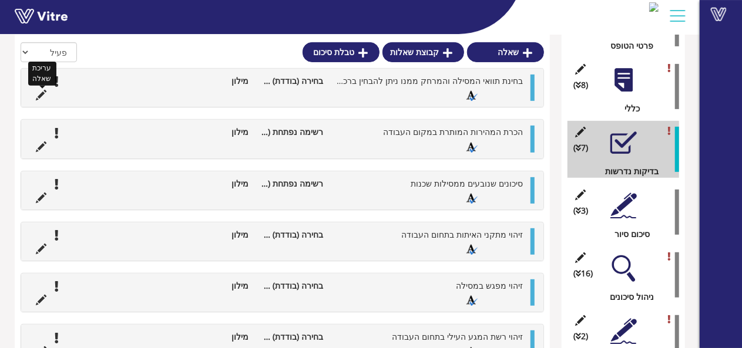
click at [38, 97] on icon at bounding box center [41, 95] width 11 height 11
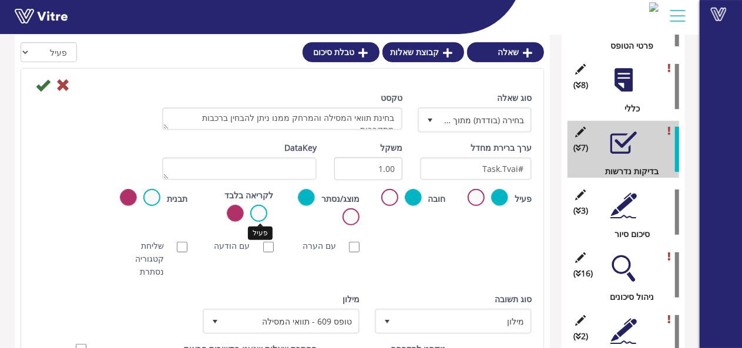
click at [260, 209] on label at bounding box center [258, 213] width 17 height 17
click at [0, 0] on input "radio" at bounding box center [0, 0] width 0 height 0
click at [42, 86] on icon at bounding box center [43, 85] width 14 height 14
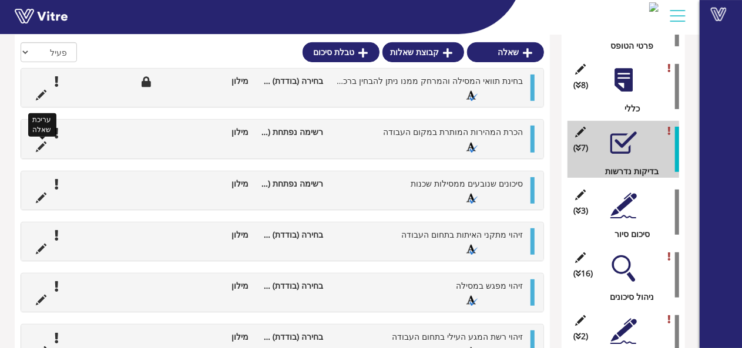
click at [41, 146] on icon at bounding box center [41, 147] width 11 height 11
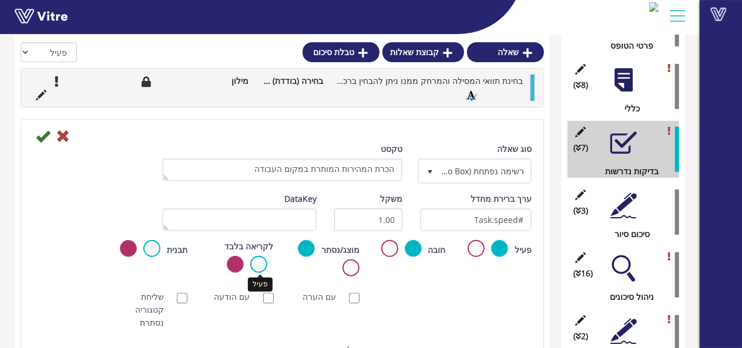
click at [256, 258] on label at bounding box center [258, 264] width 17 height 17
click at [0, 0] on input "radio" at bounding box center [0, 0] width 0 height 0
click at [45, 138] on icon at bounding box center [43, 136] width 14 height 14
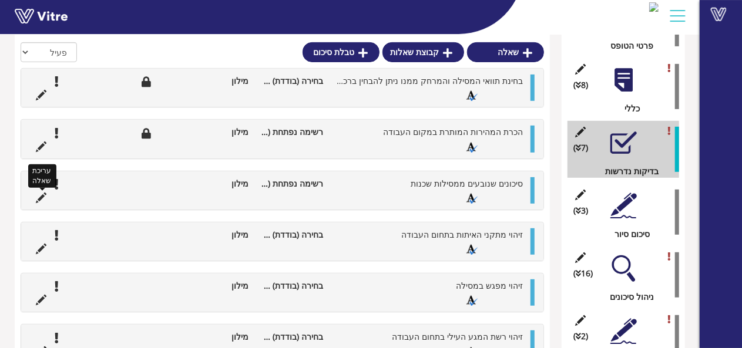
click at [40, 194] on icon at bounding box center [41, 198] width 11 height 11
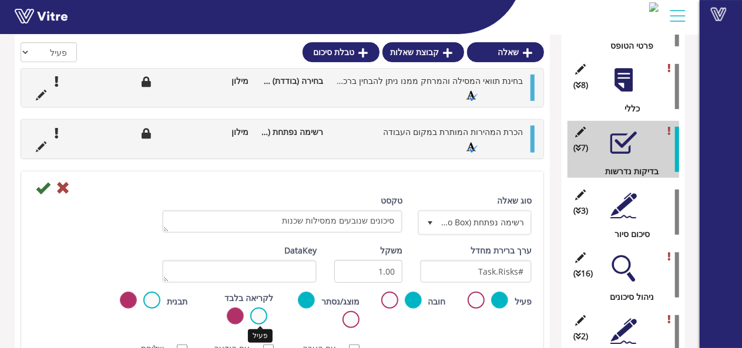
click at [256, 323] on label at bounding box center [258, 316] width 17 height 17
click at [0, 0] on input "radio" at bounding box center [0, 0] width 0 height 0
click at [39, 189] on icon at bounding box center [43, 188] width 14 height 14
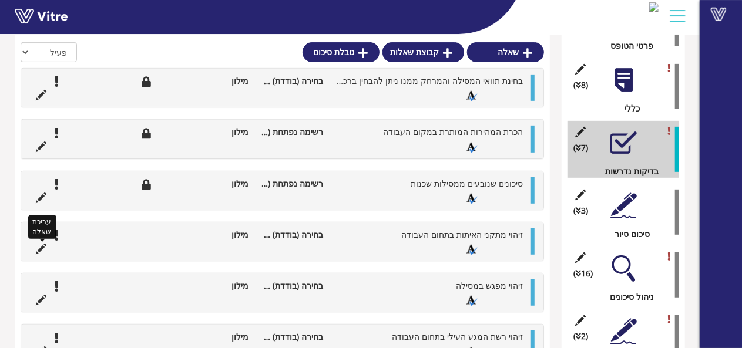
click at [39, 246] on icon at bounding box center [41, 249] width 11 height 11
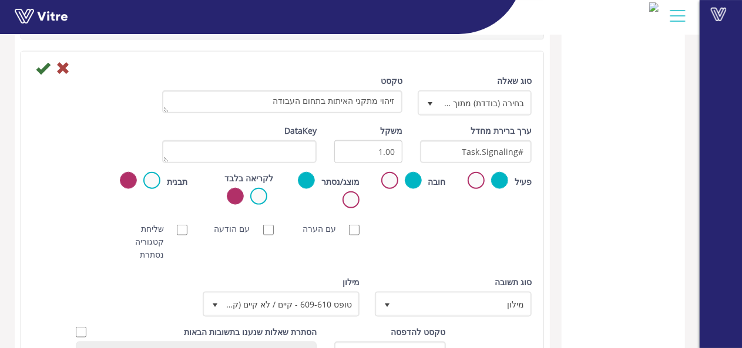
scroll to position [628, 0]
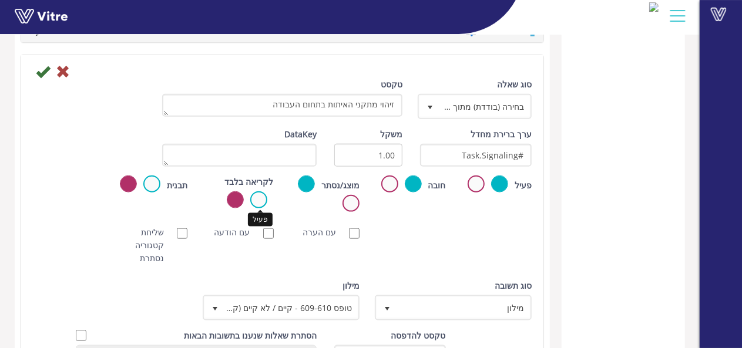
click at [257, 198] on label at bounding box center [258, 200] width 17 height 17
click at [0, 0] on input "radio" at bounding box center [0, 0] width 0 height 0
click at [41, 72] on icon at bounding box center [43, 72] width 14 height 14
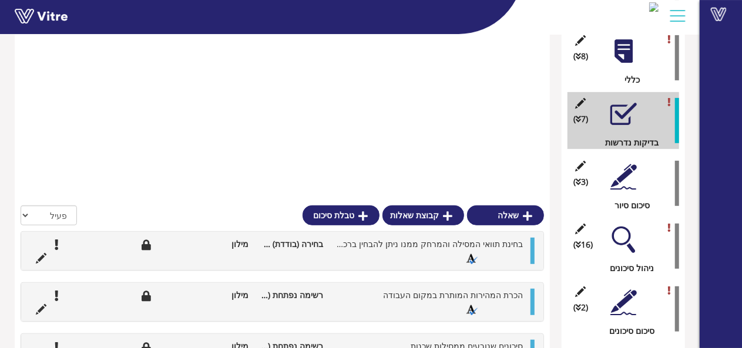
scroll to position [489, 0]
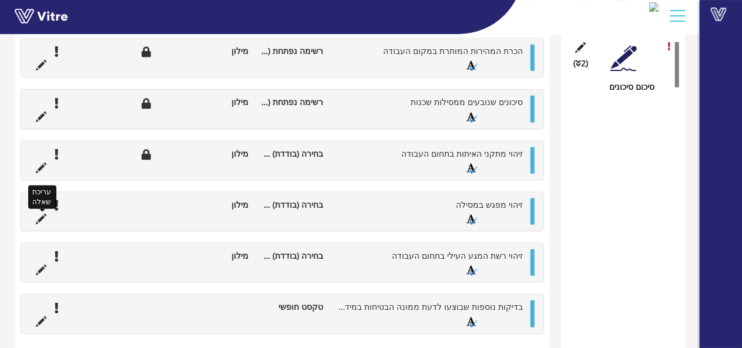
click at [42, 219] on icon at bounding box center [41, 219] width 11 height 11
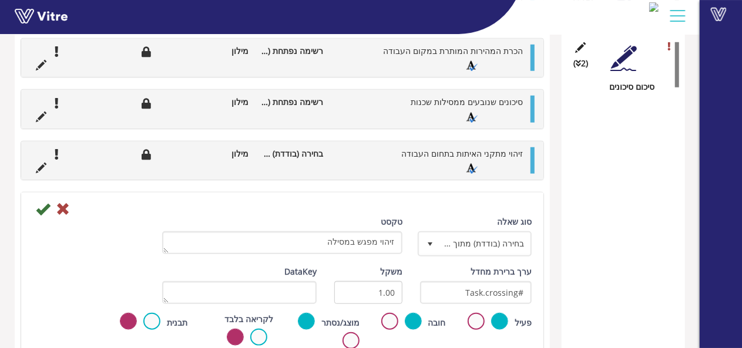
scroll to position [628, 0]
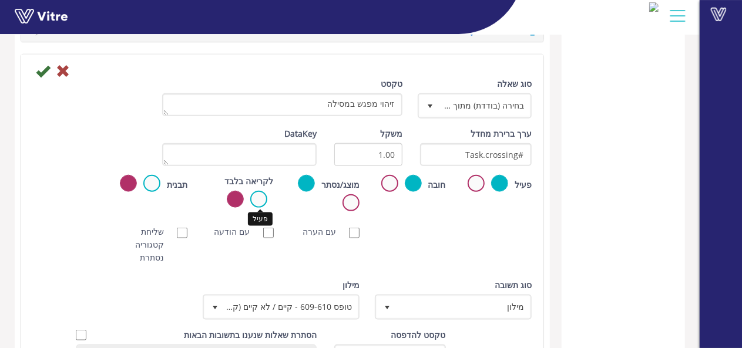
click at [260, 200] on label at bounding box center [258, 199] width 17 height 17
click at [0, 0] on input "radio" at bounding box center [0, 0] width 0 height 0
click at [38, 66] on icon at bounding box center [43, 71] width 14 height 14
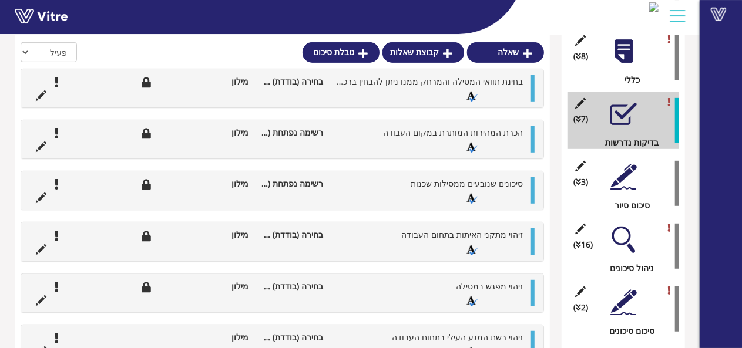
scroll to position [489, 0]
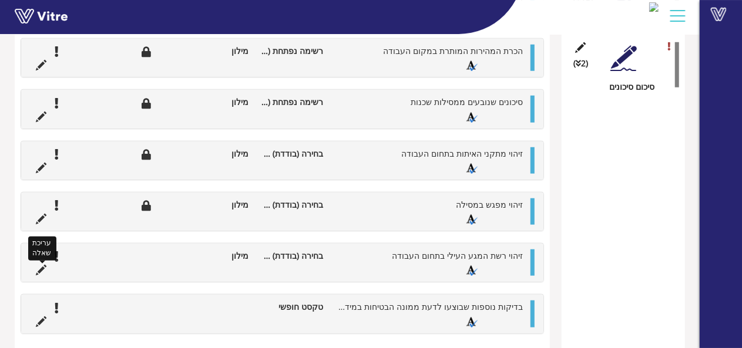
click at [36, 268] on icon at bounding box center [41, 270] width 11 height 11
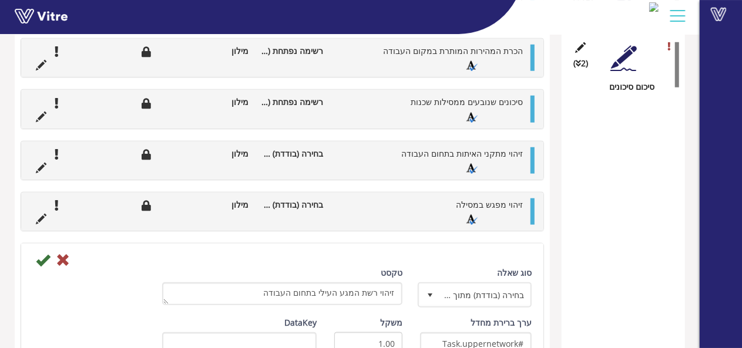
scroll to position [628, 0]
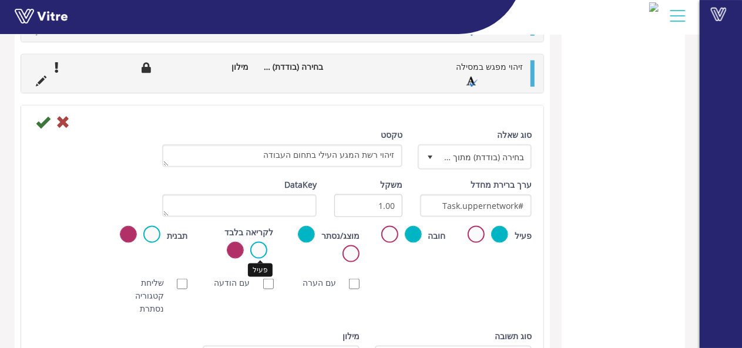
click at [263, 247] on label at bounding box center [258, 250] width 17 height 17
click at [0, 0] on input "radio" at bounding box center [0, 0] width 0 height 0
click at [48, 115] on icon at bounding box center [43, 122] width 14 height 14
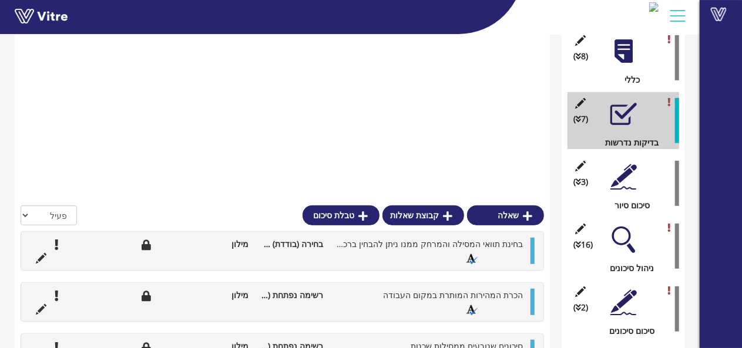
scroll to position [489, 0]
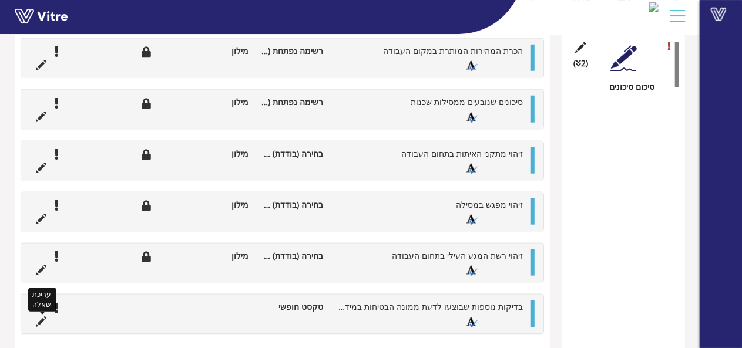
click at [42, 317] on icon at bounding box center [41, 322] width 11 height 11
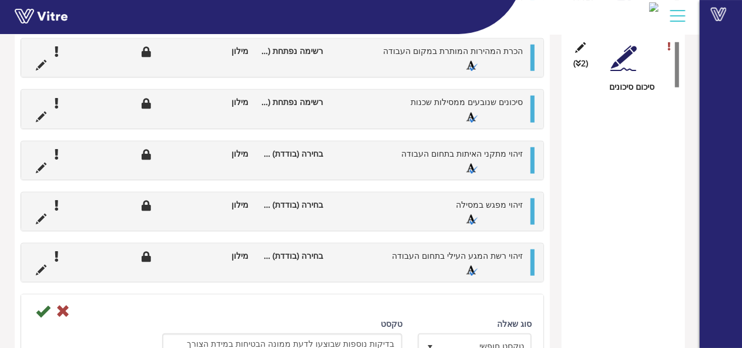
scroll to position [628, 0]
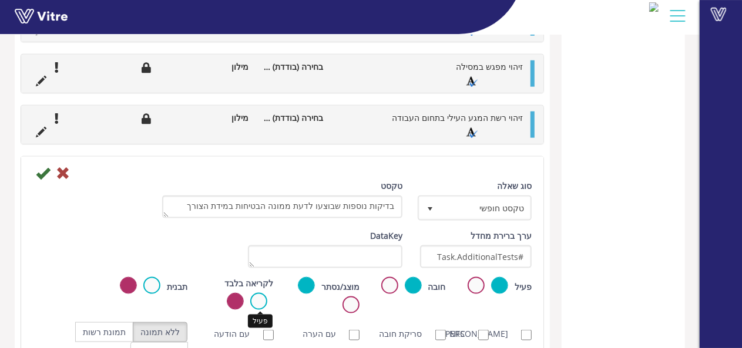
click at [260, 296] on label at bounding box center [258, 301] width 17 height 17
click at [0, 0] on input "radio" at bounding box center [0, 0] width 0 height 0
click at [46, 173] on icon at bounding box center [43, 173] width 14 height 14
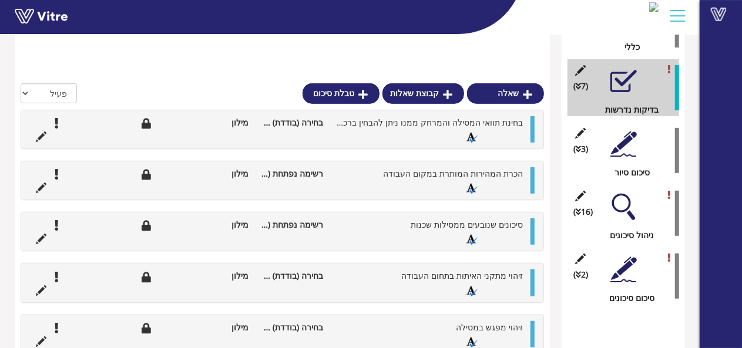
scroll to position [254, 0]
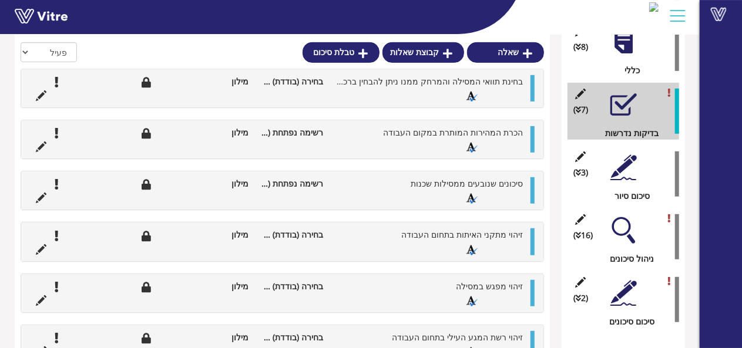
click at [626, 166] on div at bounding box center [623, 168] width 26 height 26
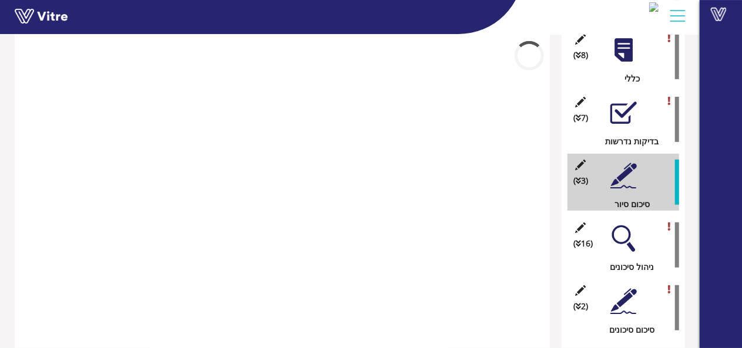
scroll to position [245, 0]
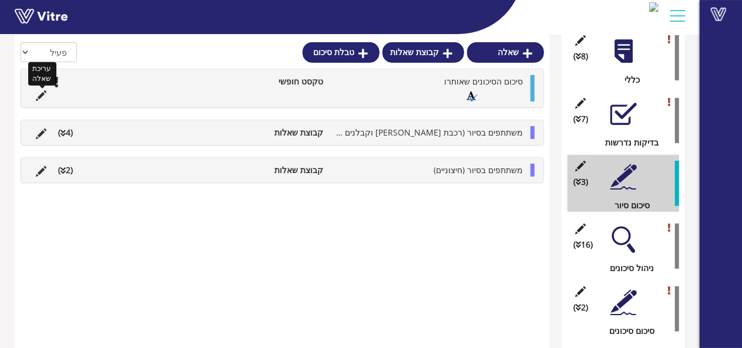
click at [45, 95] on icon at bounding box center [41, 95] width 11 height 11
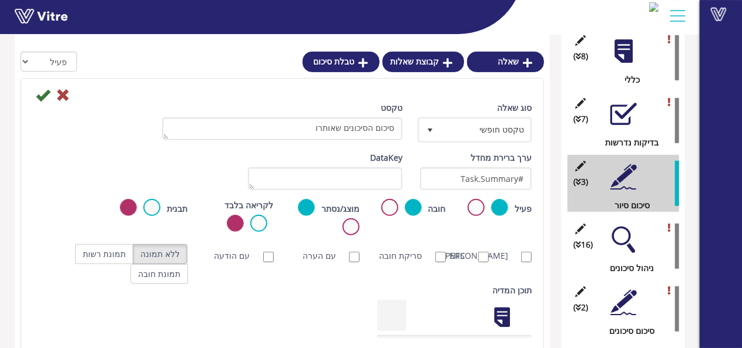
scroll to position [254, 0]
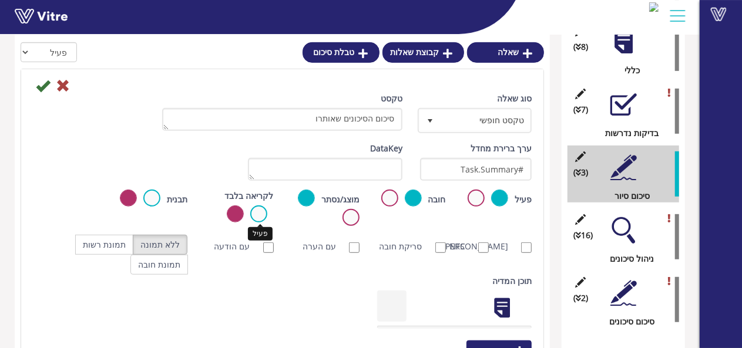
click at [259, 210] on label at bounding box center [258, 214] width 17 height 17
click at [0, 0] on input "radio" at bounding box center [0, 0] width 0 height 0
click at [45, 85] on icon at bounding box center [43, 86] width 14 height 14
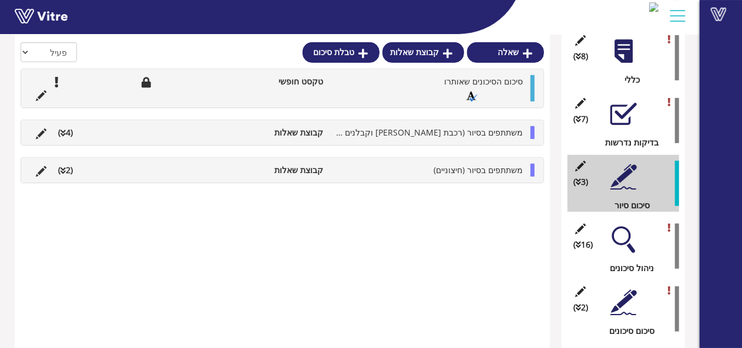
click at [42, 125] on div "משתתפים בסיור (רכבת ישראל וקבלנים מורשים) קבוצת שאלות (4 )" at bounding box center [282, 132] width 522 height 25
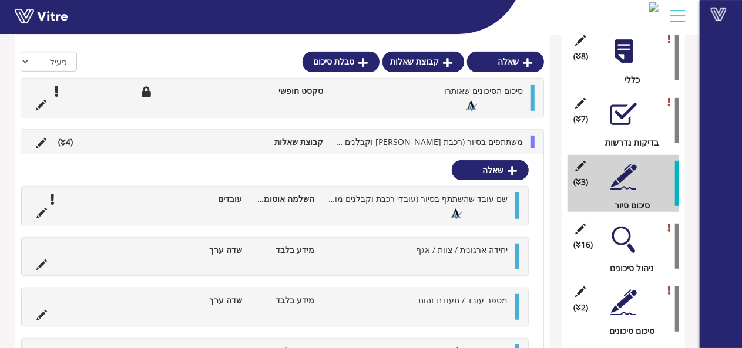
scroll to position [254, 0]
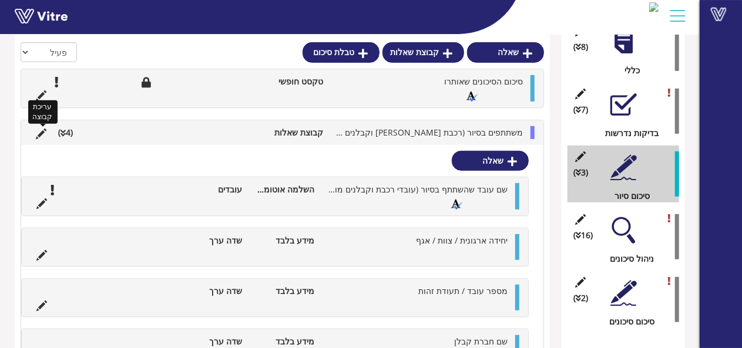
click at [39, 134] on icon at bounding box center [41, 134] width 11 height 11
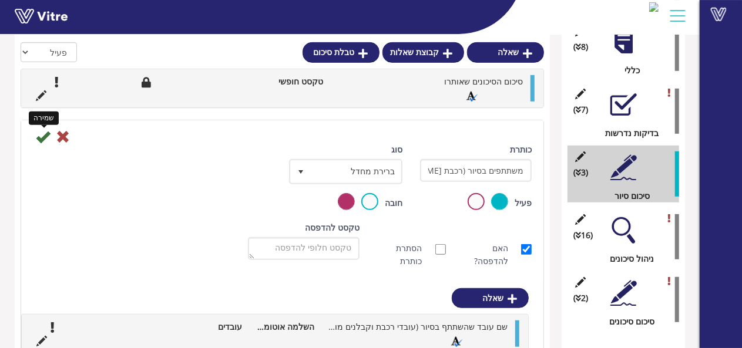
click at [45, 136] on icon at bounding box center [43, 137] width 14 height 14
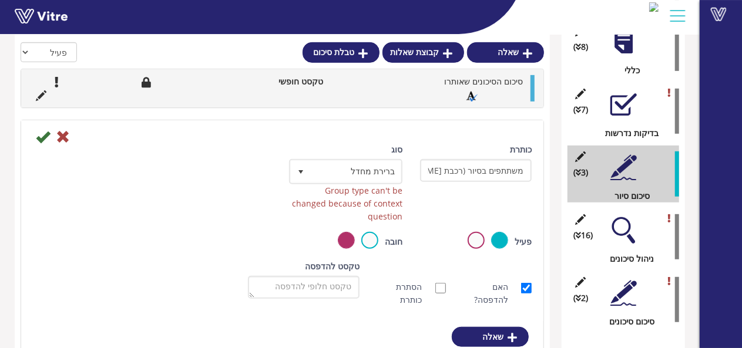
click at [43, 133] on icon at bounding box center [43, 137] width 14 height 14
click at [43, 139] on icon at bounding box center [43, 137] width 14 height 14
click at [46, 133] on icon at bounding box center [43, 137] width 14 height 14
click at [43, 134] on icon at bounding box center [43, 137] width 14 height 14
click at [66, 136] on icon at bounding box center [63, 137] width 14 height 14
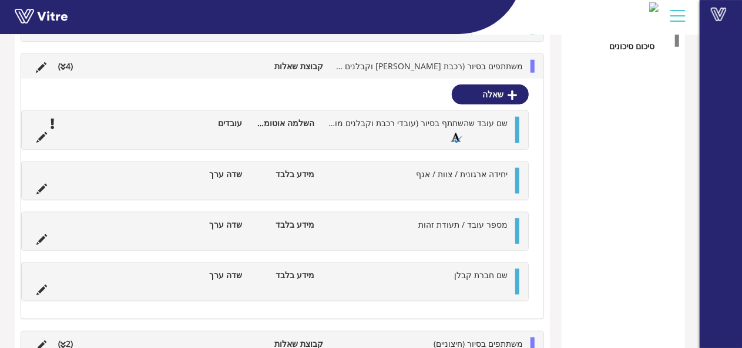
scroll to position [548, 0]
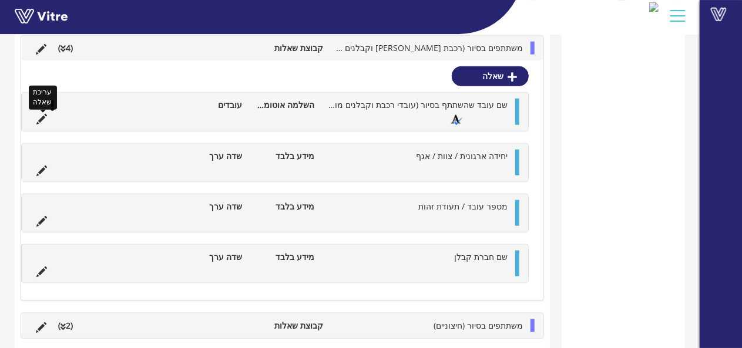
click at [41, 119] on icon at bounding box center [41, 119] width 11 height 11
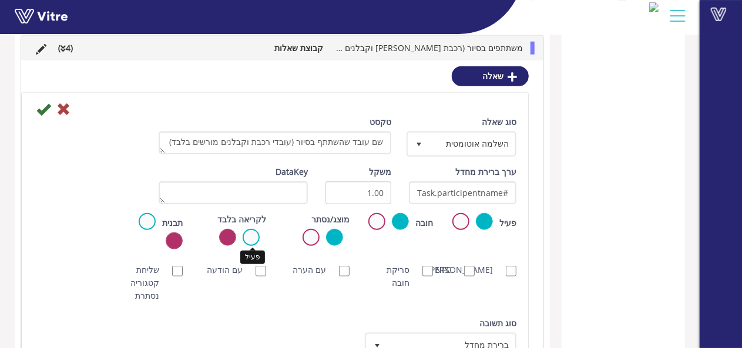
click at [252, 237] on label at bounding box center [251, 237] width 17 height 17
click at [0, 0] on input "radio" at bounding box center [0, 0] width 0 height 0
click at [40, 109] on icon at bounding box center [43, 109] width 14 height 14
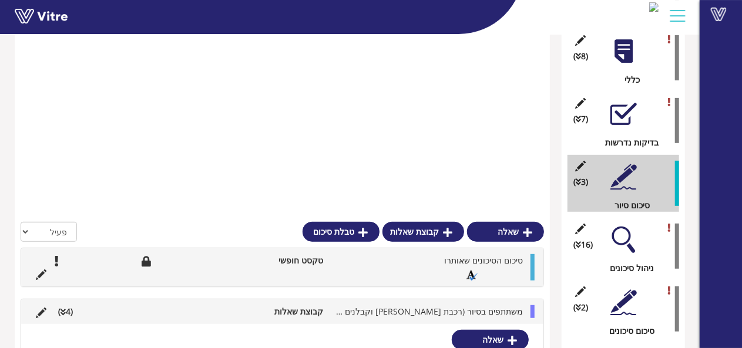
scroll to position [514, 0]
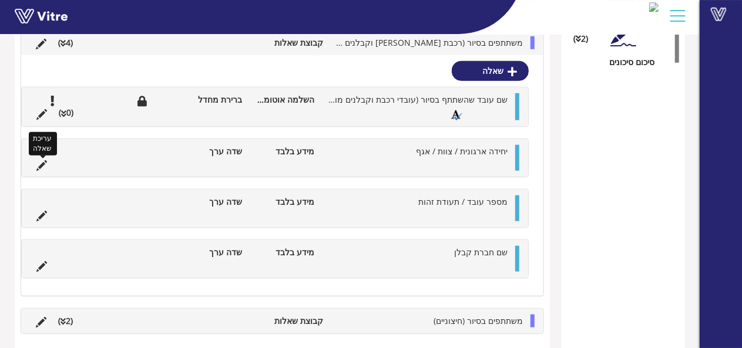
click at [39, 166] on icon at bounding box center [41, 165] width 11 height 11
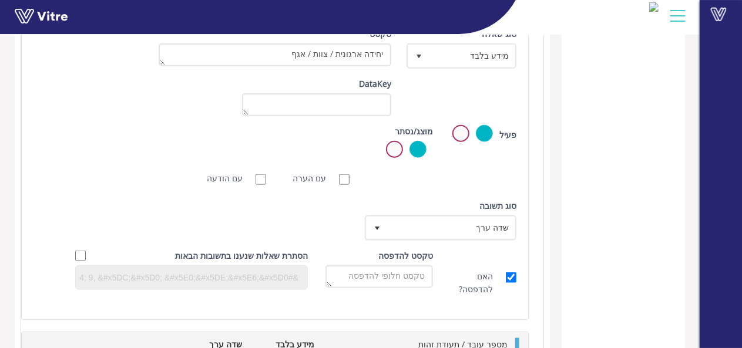
scroll to position [548, 0]
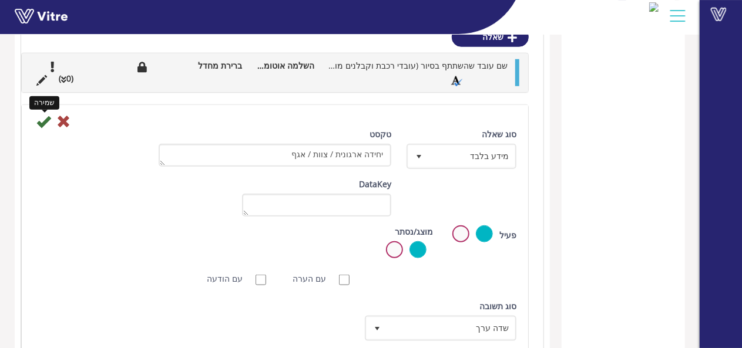
click at [43, 116] on icon at bounding box center [43, 122] width 14 height 14
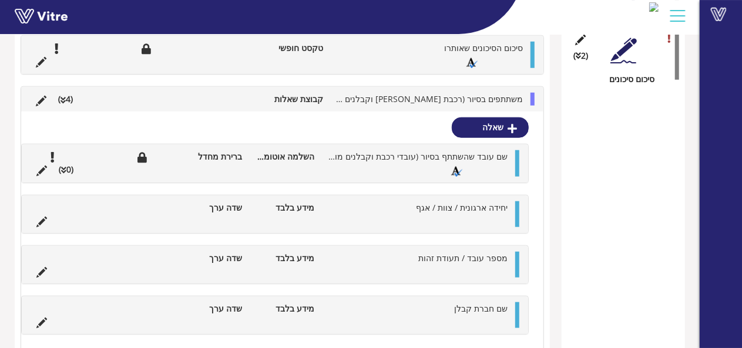
scroll to position [553, 0]
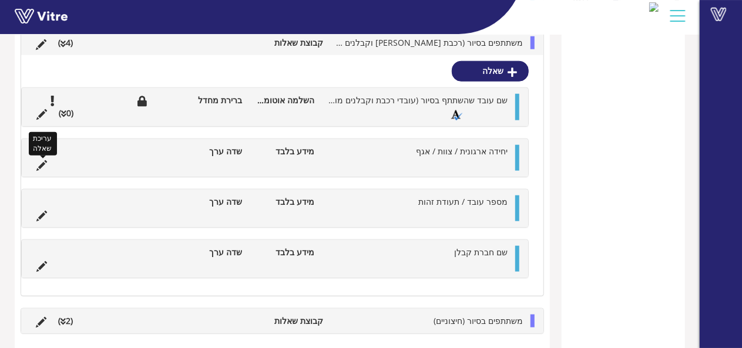
click at [42, 163] on icon at bounding box center [41, 165] width 11 height 11
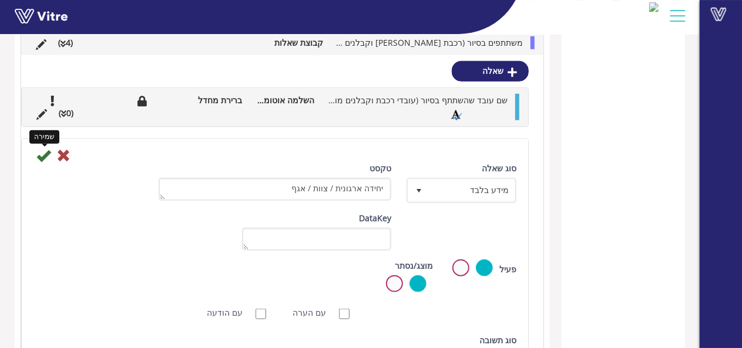
click at [43, 152] on icon at bounding box center [43, 156] width 14 height 14
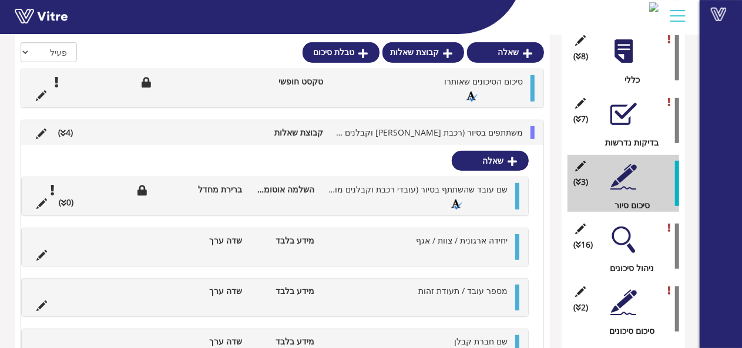
scroll to position [514, 0]
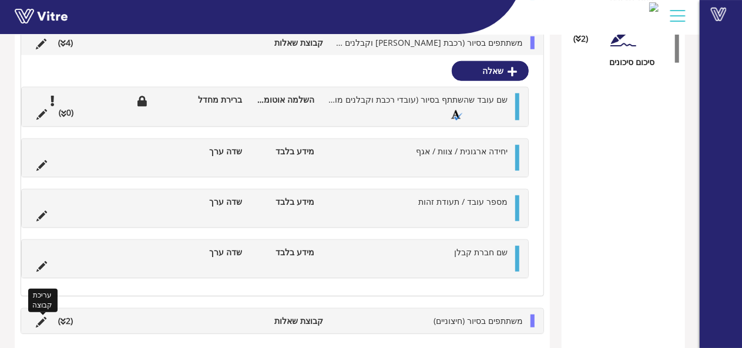
click at [38, 319] on icon at bounding box center [41, 322] width 11 height 11
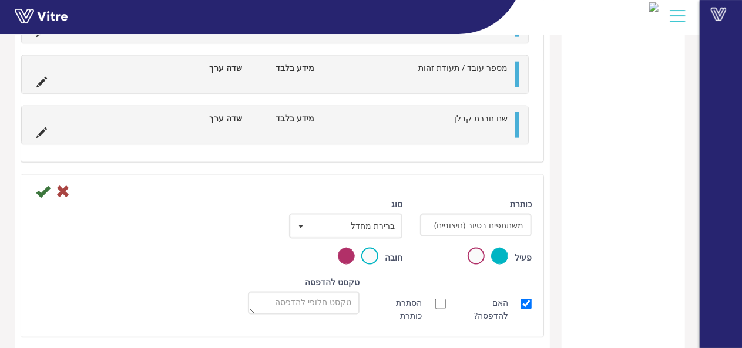
scroll to position [652, 0]
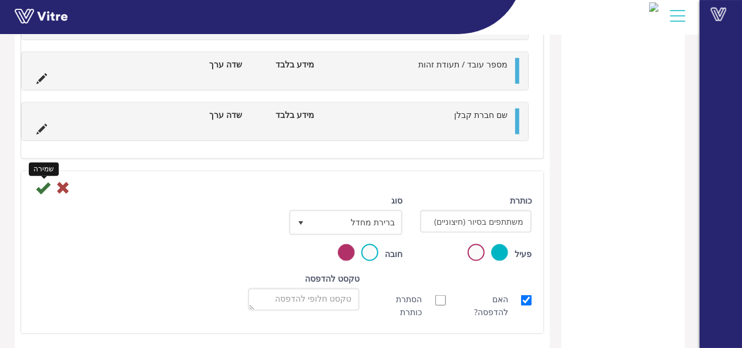
click at [46, 187] on icon at bounding box center [43, 188] width 14 height 14
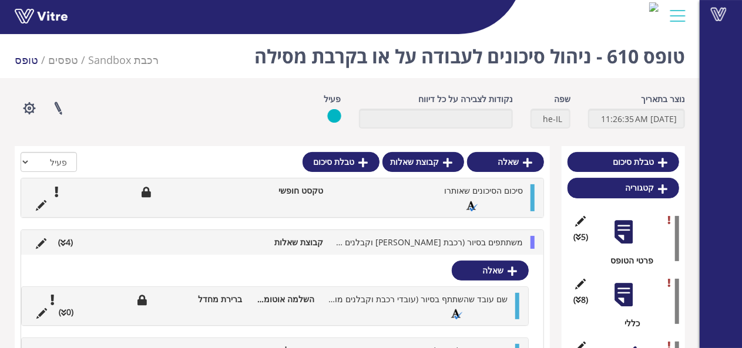
scroll to position [0, 0]
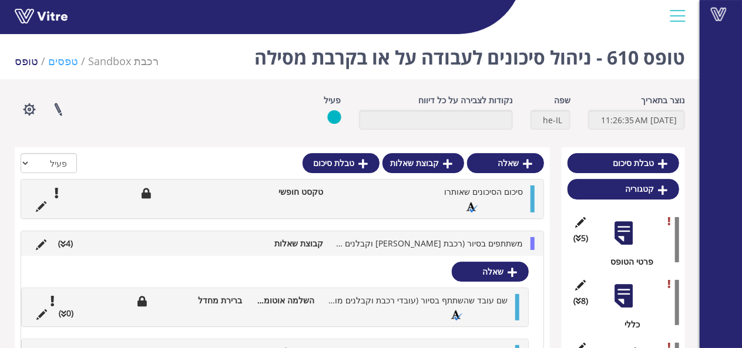
click at [53, 63] on link "טפסים" at bounding box center [63, 61] width 30 height 14
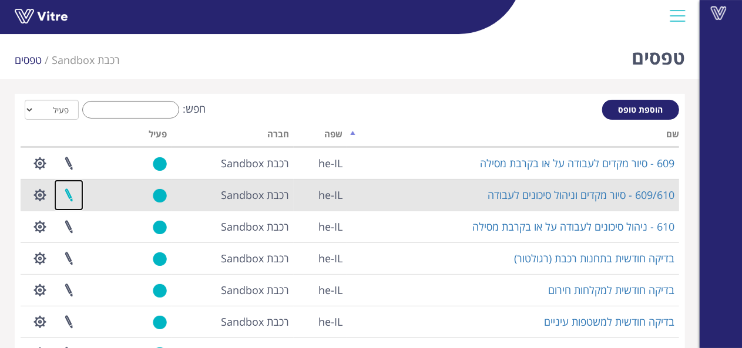
click at [69, 196] on link at bounding box center [68, 195] width 29 height 31
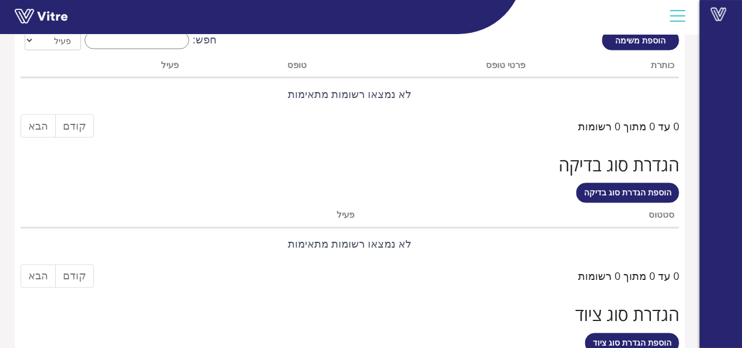
scroll to position [1040, 0]
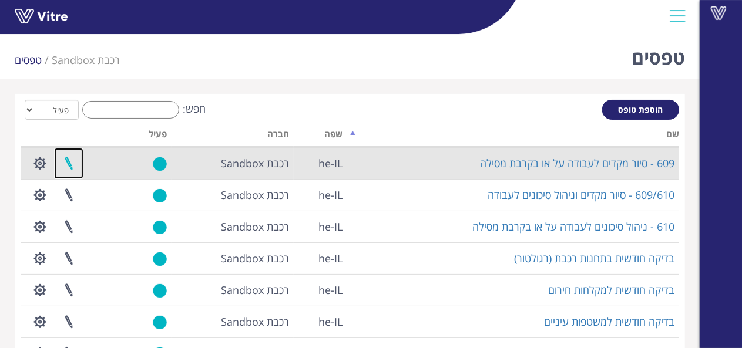
click at [71, 165] on link at bounding box center [68, 163] width 29 height 31
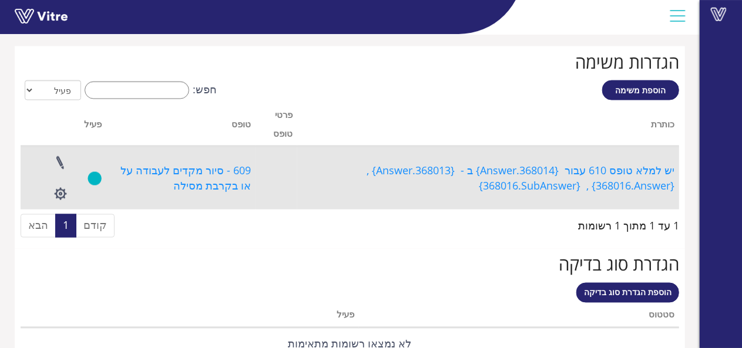
scroll to position [881, 0]
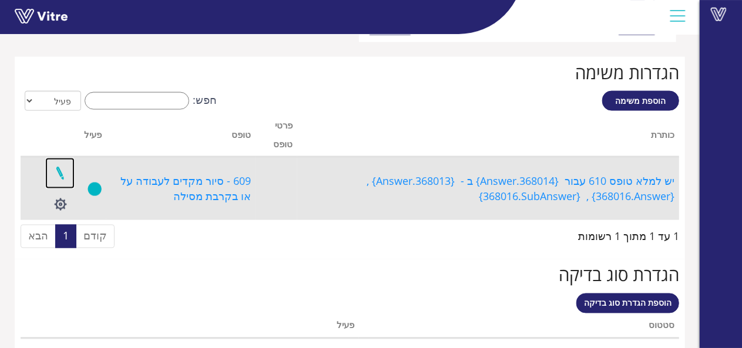
click at [61, 176] on link at bounding box center [59, 173] width 29 height 31
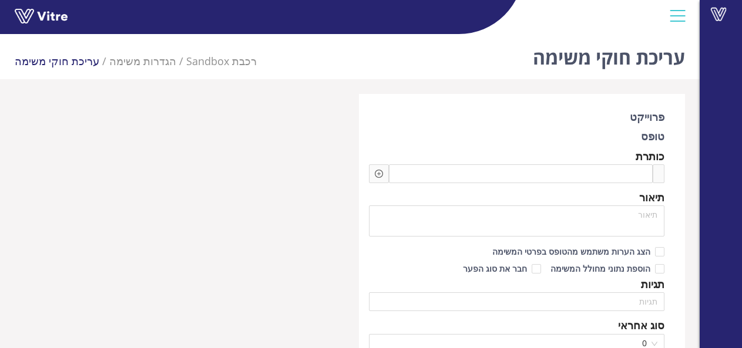
type input "שאנל ברדה"
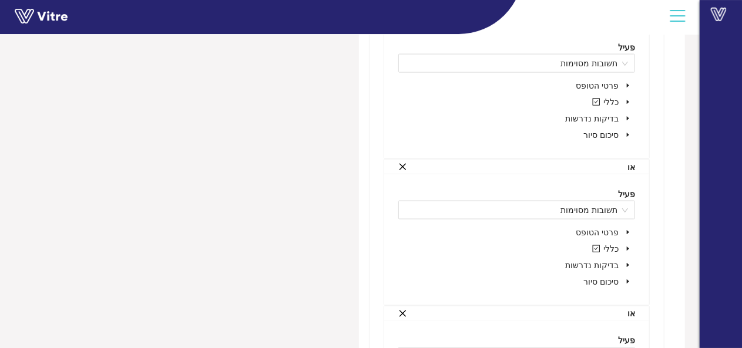
scroll to position [764, 0]
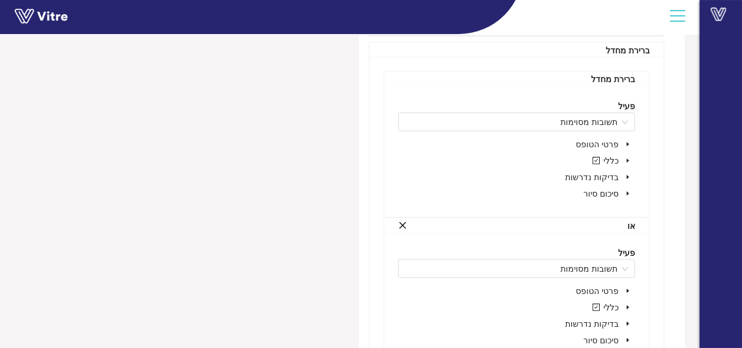
click at [629, 159] on icon "caret-down" at bounding box center [628, 161] width 6 height 6
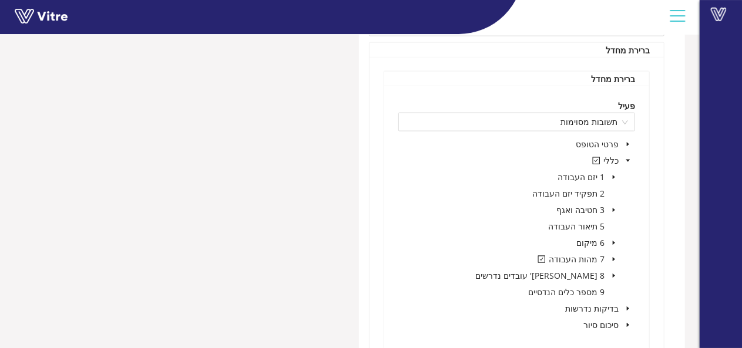
click at [615, 258] on icon "caret-down" at bounding box center [614, 259] width 2 height 4
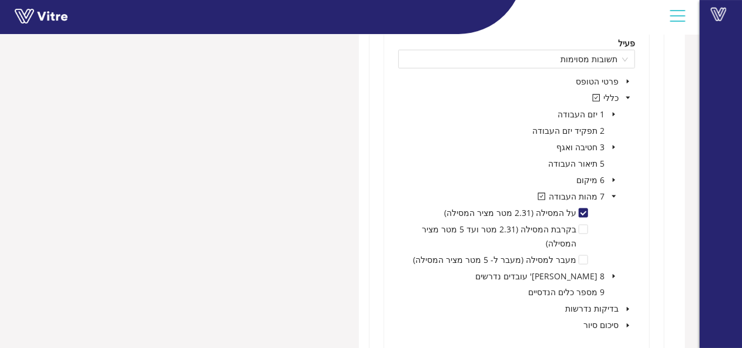
scroll to position [881, 0]
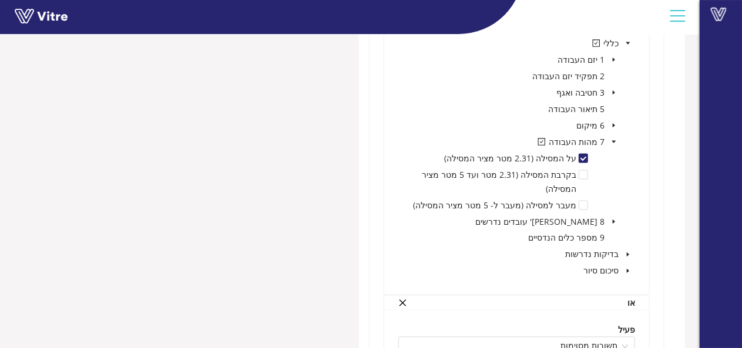
click at [614, 143] on icon "caret-down" at bounding box center [614, 142] width 6 height 6
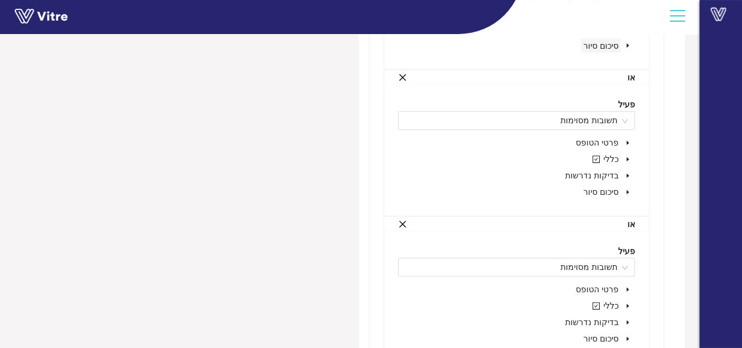
scroll to position [1058, 0]
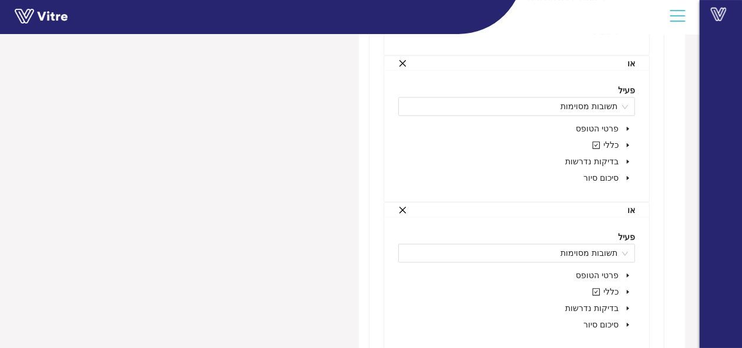
click at [628, 145] on icon "caret-down" at bounding box center [628, 146] width 6 height 6
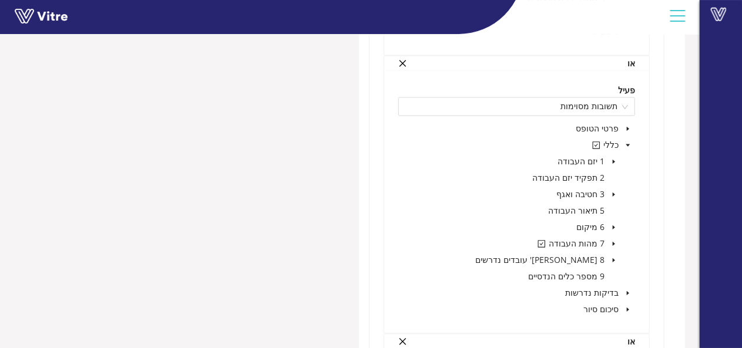
click at [615, 242] on icon "caret-down" at bounding box center [614, 244] width 2 height 4
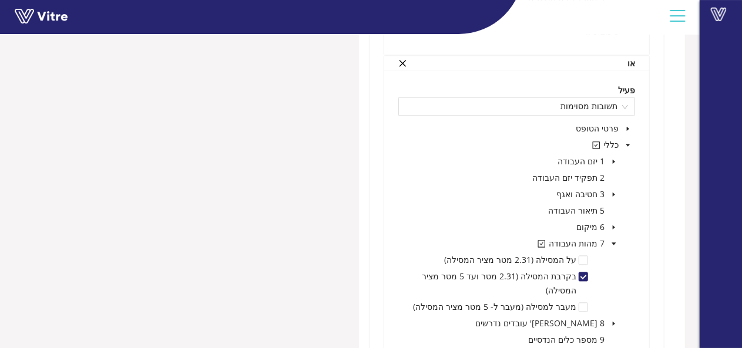
click at [615, 243] on icon "caret-down" at bounding box center [614, 244] width 4 height 2
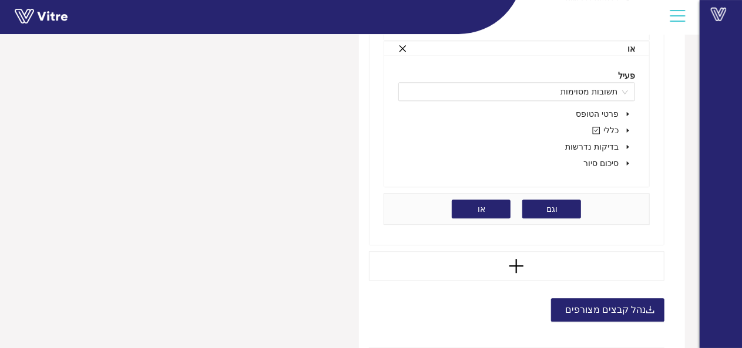
scroll to position [1293, 0]
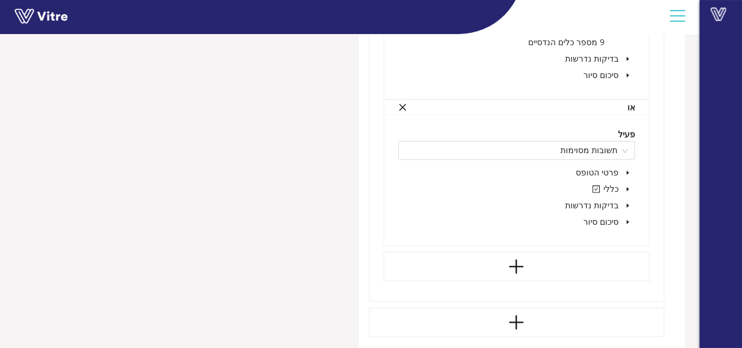
click at [627, 187] on icon "caret-down" at bounding box center [628, 189] width 6 height 6
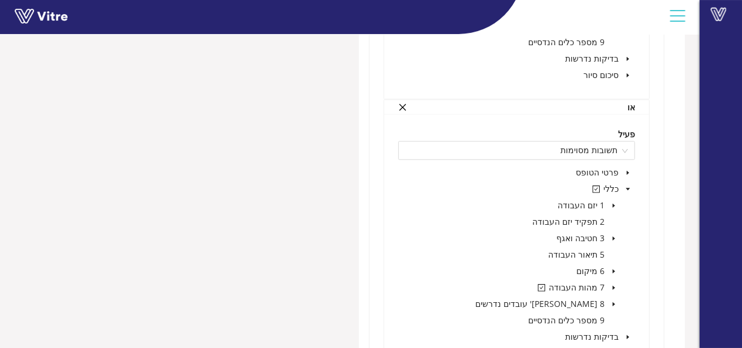
click at [614, 281] on span at bounding box center [614, 288] width 14 height 14
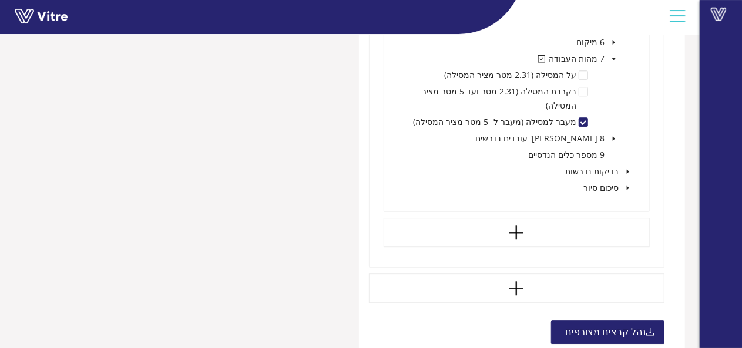
scroll to position [1623, 0]
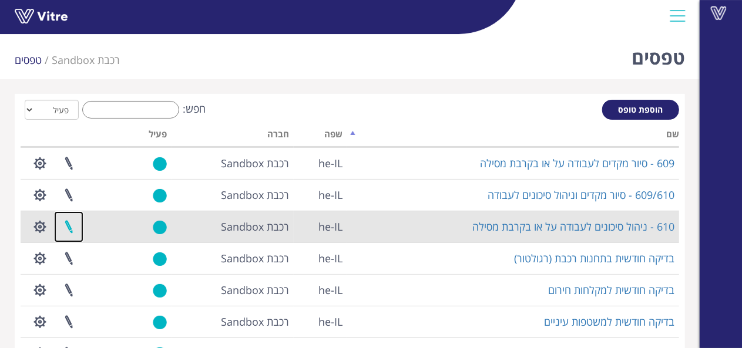
click at [69, 229] on link at bounding box center [68, 227] width 29 height 31
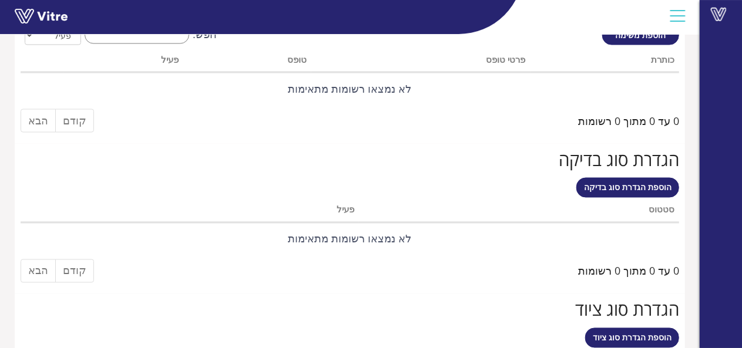
scroll to position [1040, 0]
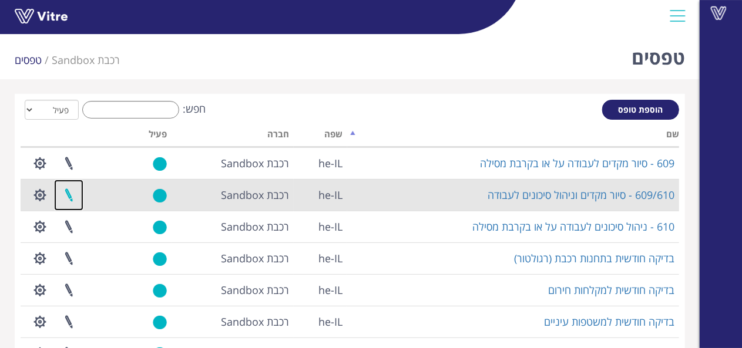
click at [72, 197] on link at bounding box center [68, 195] width 29 height 31
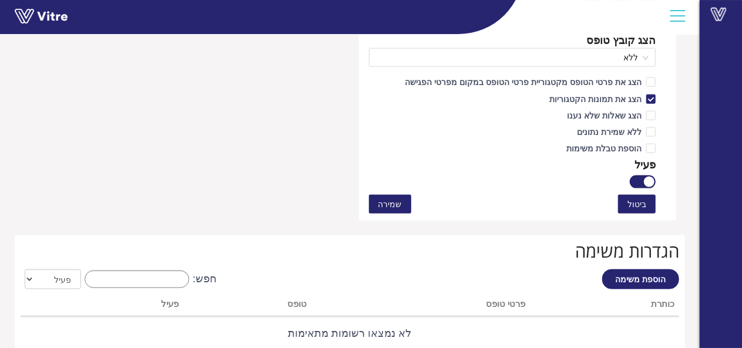
scroll to position [570, 0]
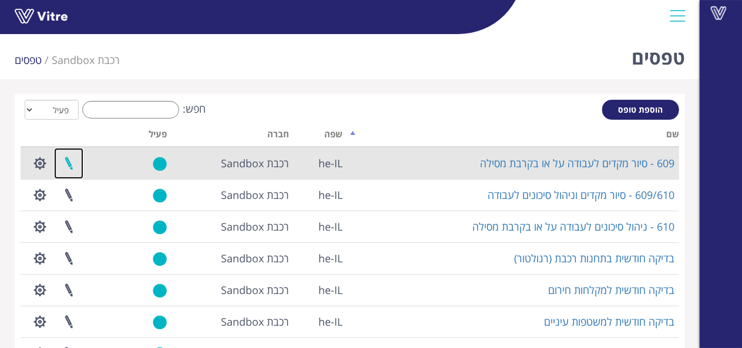
click at [70, 164] on link at bounding box center [68, 163] width 29 height 31
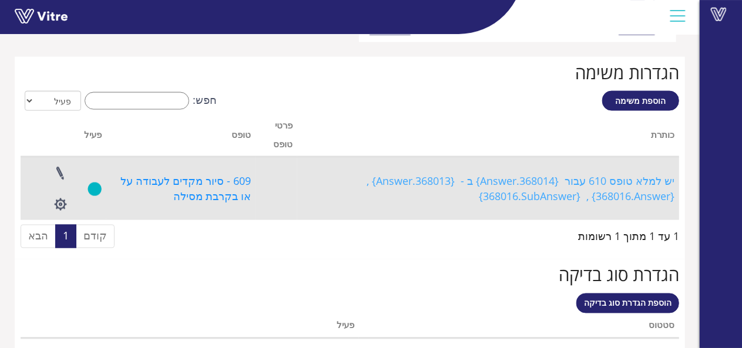
scroll to position [940, 0]
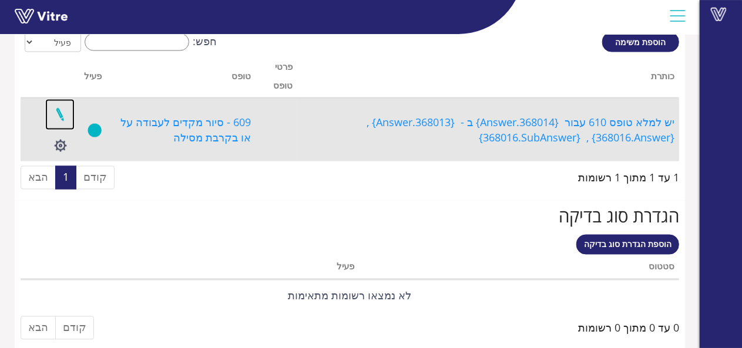
click at [56, 109] on link at bounding box center [59, 114] width 29 height 31
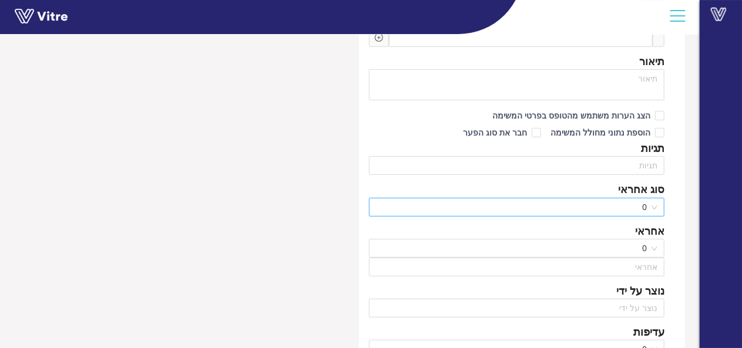
type input "[PERSON_NAME]"
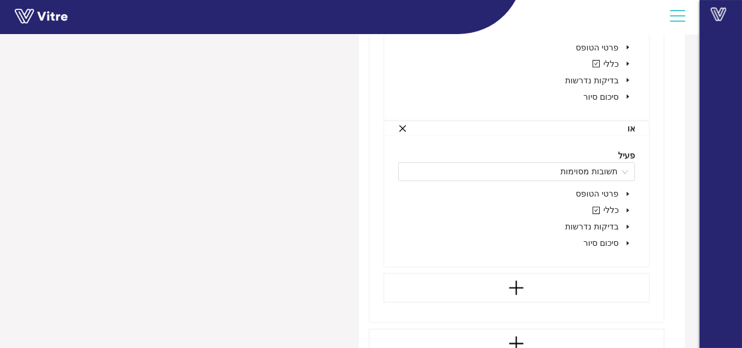
scroll to position [1002, 0]
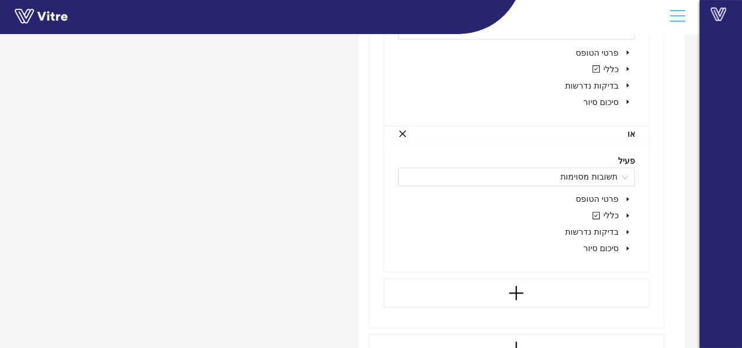
click at [626, 213] on icon "caret-down" at bounding box center [628, 216] width 6 height 6
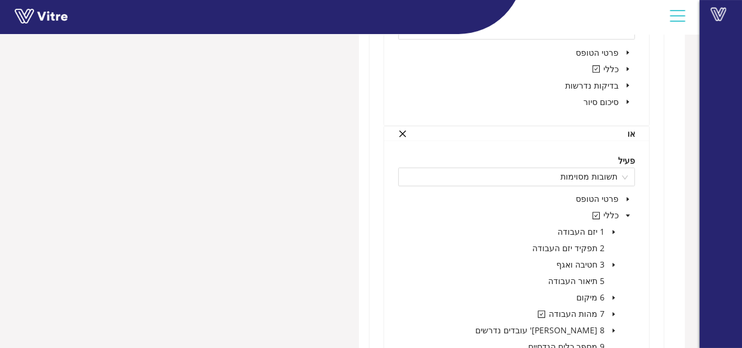
click at [615, 226] on span at bounding box center [614, 233] width 14 height 14
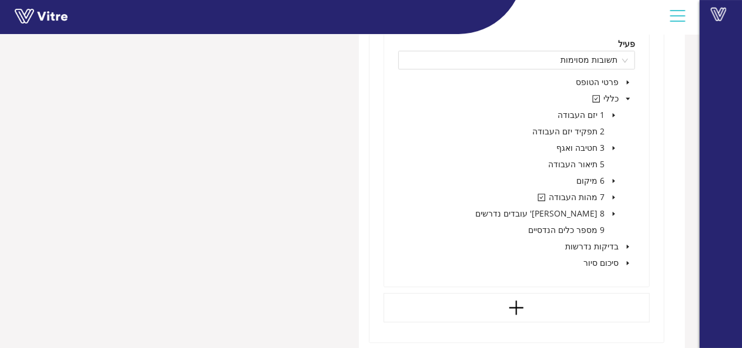
click at [617, 196] on icon "caret-down" at bounding box center [614, 197] width 6 height 6
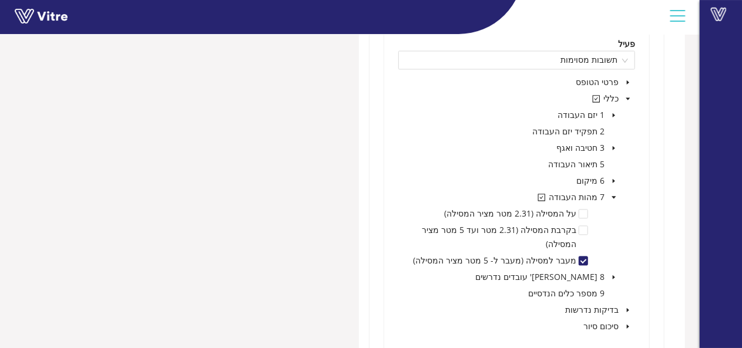
click at [617, 196] on icon "caret-down" at bounding box center [614, 197] width 6 height 6
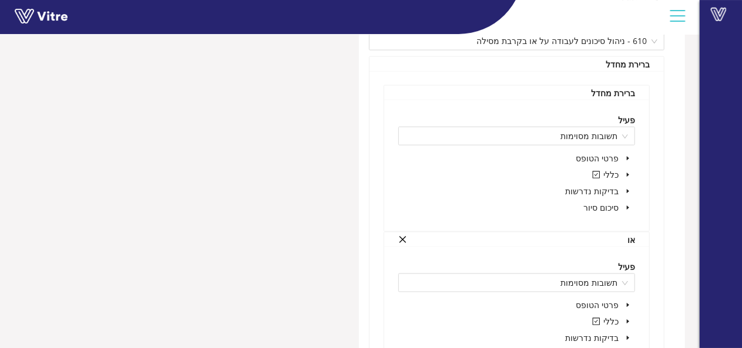
scroll to position [767, 0]
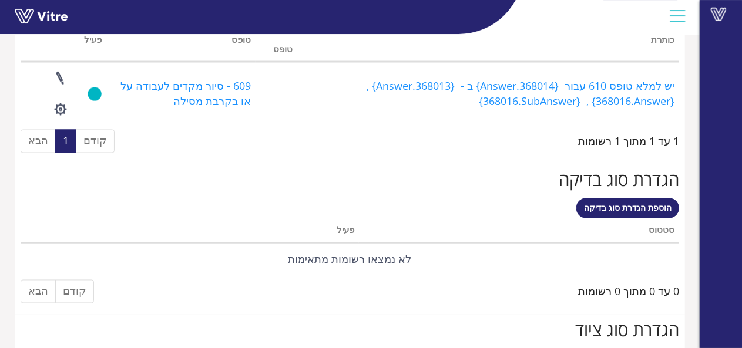
scroll to position [913, 0]
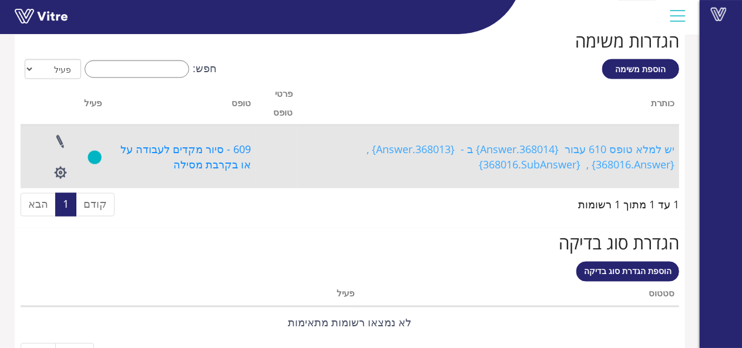
click at [585, 147] on link "יש למלא טופס 610 עבור {368014.Answer} ב - {368013.Answer} , {368016.Answer} , {…" at bounding box center [519, 156] width 311 height 29
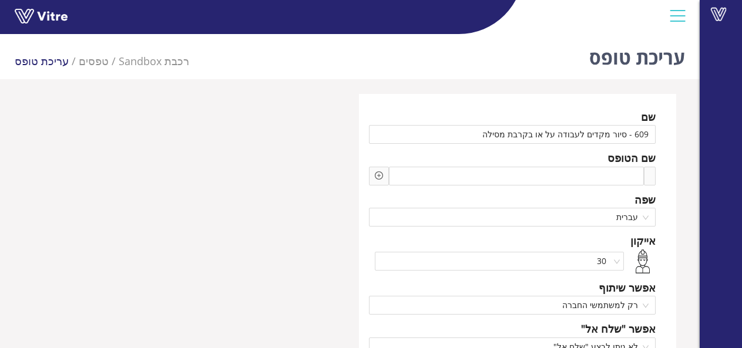
scroll to position [913, 0]
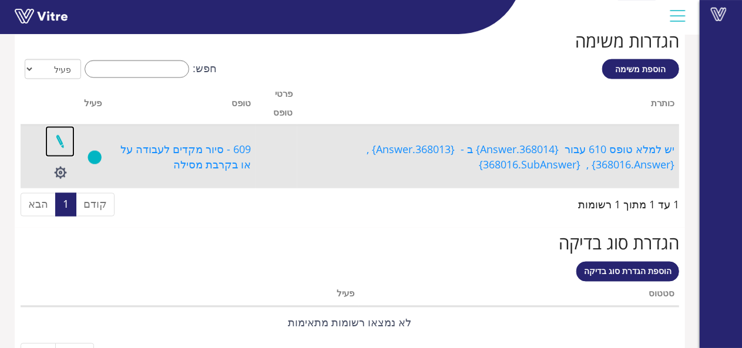
click at [62, 143] on link at bounding box center [59, 141] width 29 height 31
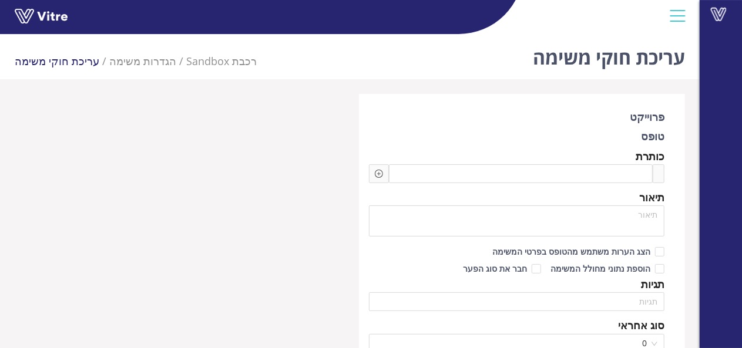
type input "[PERSON_NAME]"
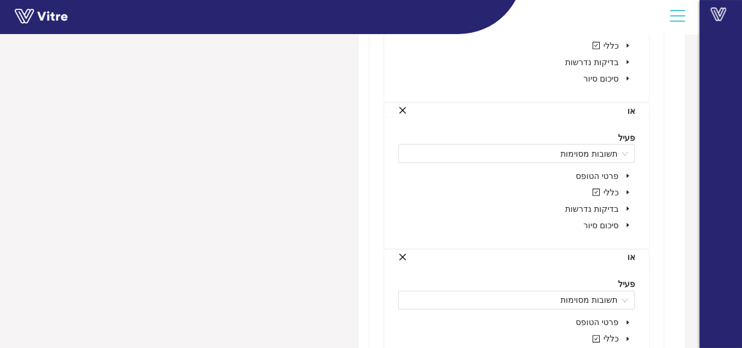
scroll to position [881, 0]
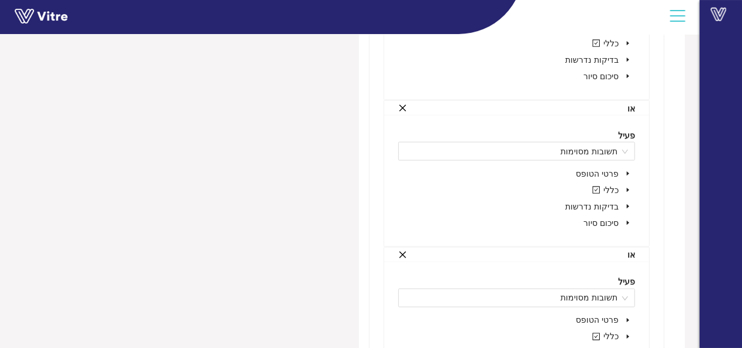
click at [629, 188] on icon "caret-down" at bounding box center [628, 190] width 2 height 4
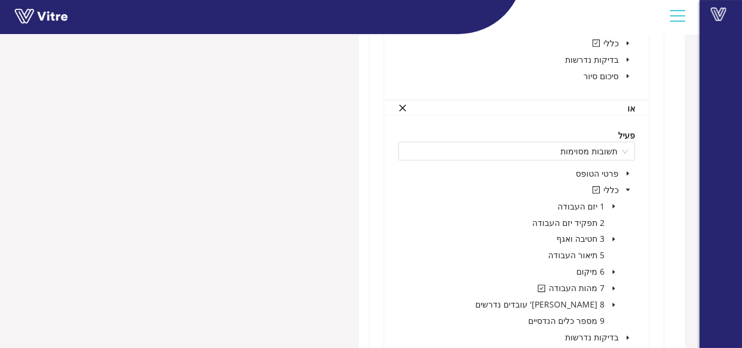
click at [613, 288] on icon "caret-down" at bounding box center [614, 289] width 2 height 4
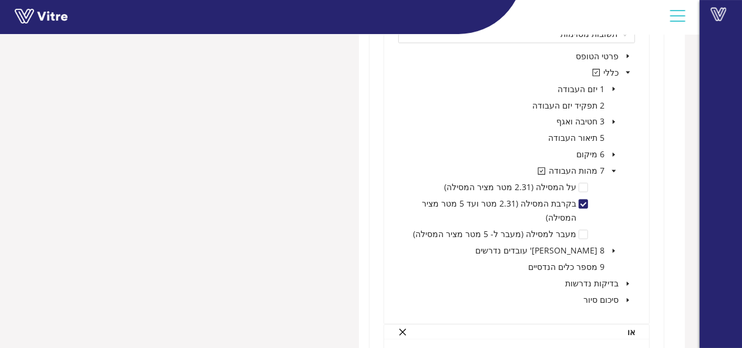
click at [617, 170] on icon "caret-down" at bounding box center [614, 172] width 6 height 6
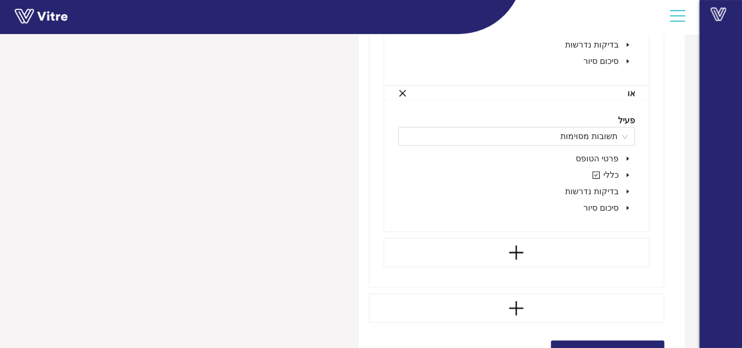
scroll to position [1310, 0]
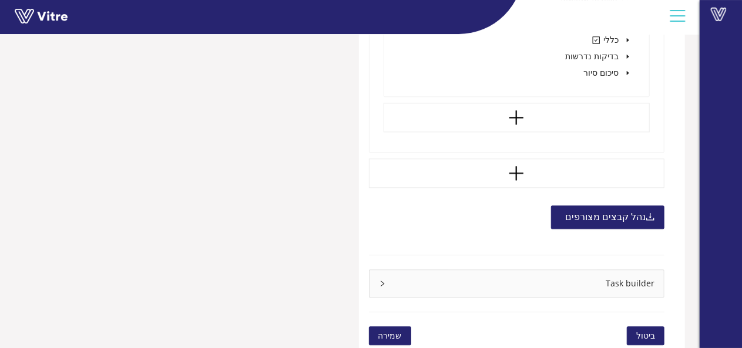
click at [381, 284] on div "Task builder" at bounding box center [517, 283] width 295 height 27
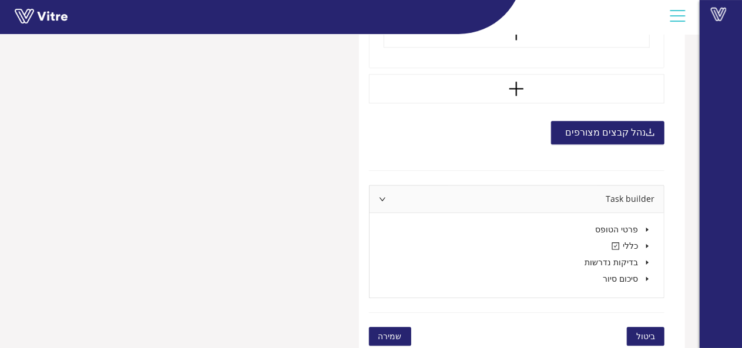
scroll to position [1395, 0]
click at [648, 243] on icon "caret-down" at bounding box center [648, 246] width 6 height 6
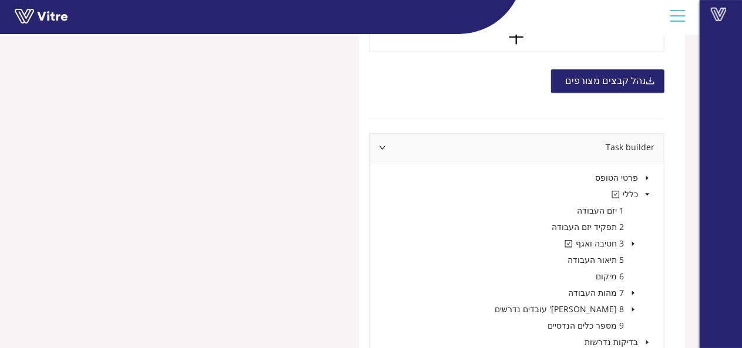
scroll to position [1513, 0]
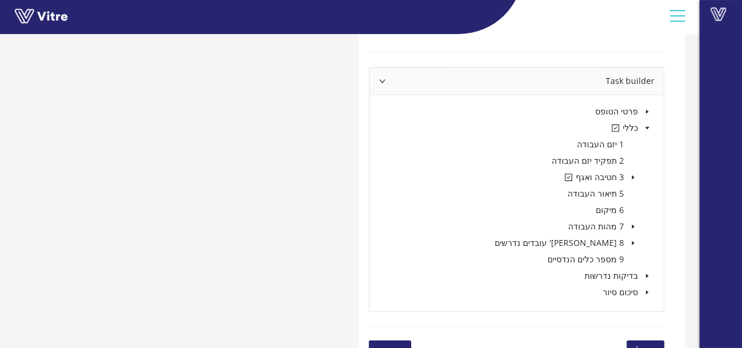
click at [636, 175] on icon "caret-down" at bounding box center [633, 178] width 6 height 6
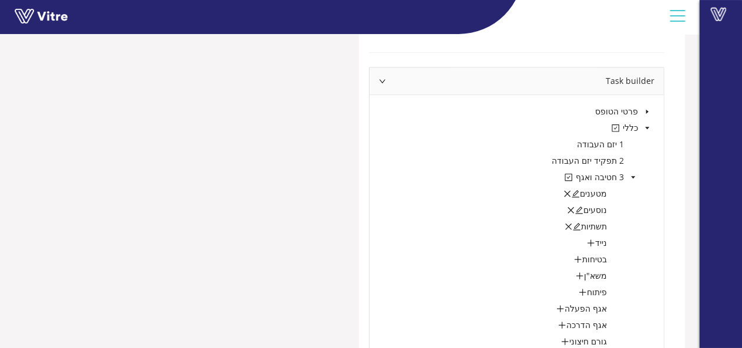
scroll to position [1572, 0]
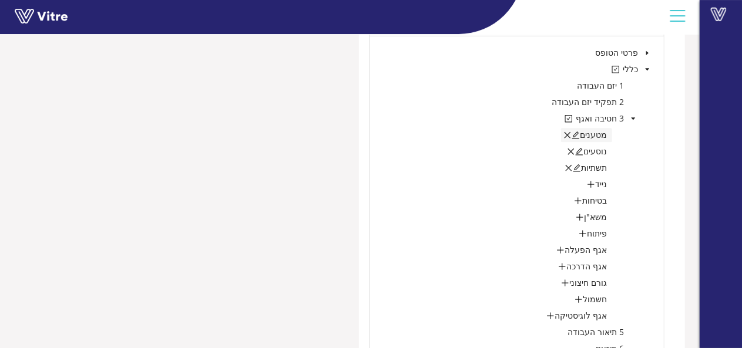
click at [586, 133] on span "מטענים" at bounding box center [593, 134] width 27 height 11
click at [578, 132] on icon "edit" at bounding box center [576, 135] width 8 height 8
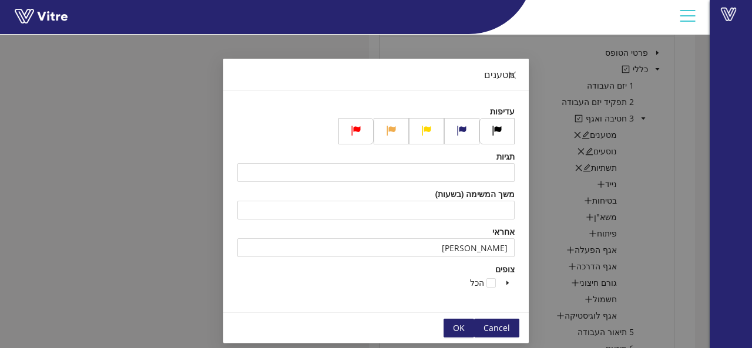
click at [474, 328] on button "OK" at bounding box center [459, 328] width 31 height 19
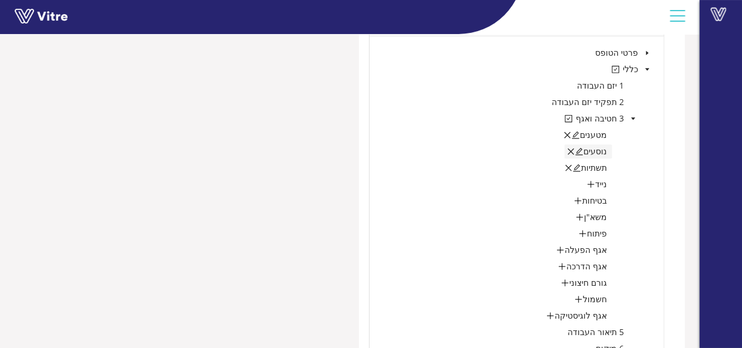
click at [583, 147] on icon "edit" at bounding box center [580, 151] width 8 height 8
type input "איבי ברבי"
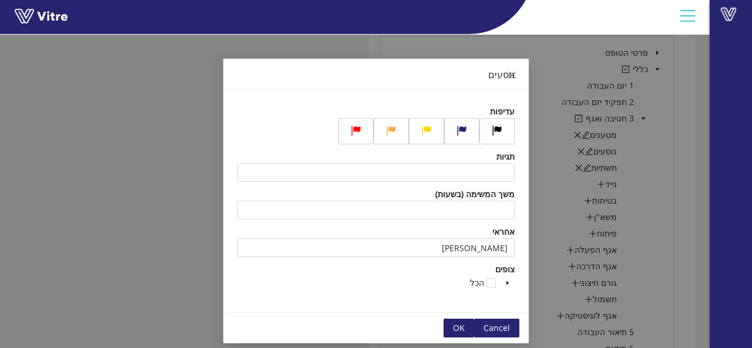
click at [465, 327] on span "OK" at bounding box center [459, 328] width 12 height 13
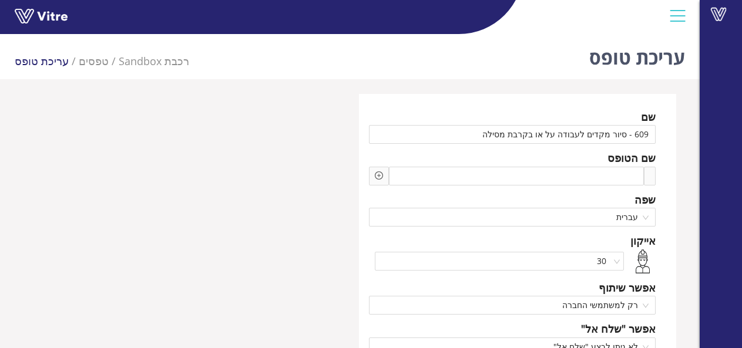
scroll to position [35, 0]
